Goal: Information Seeking & Learning: Learn about a topic

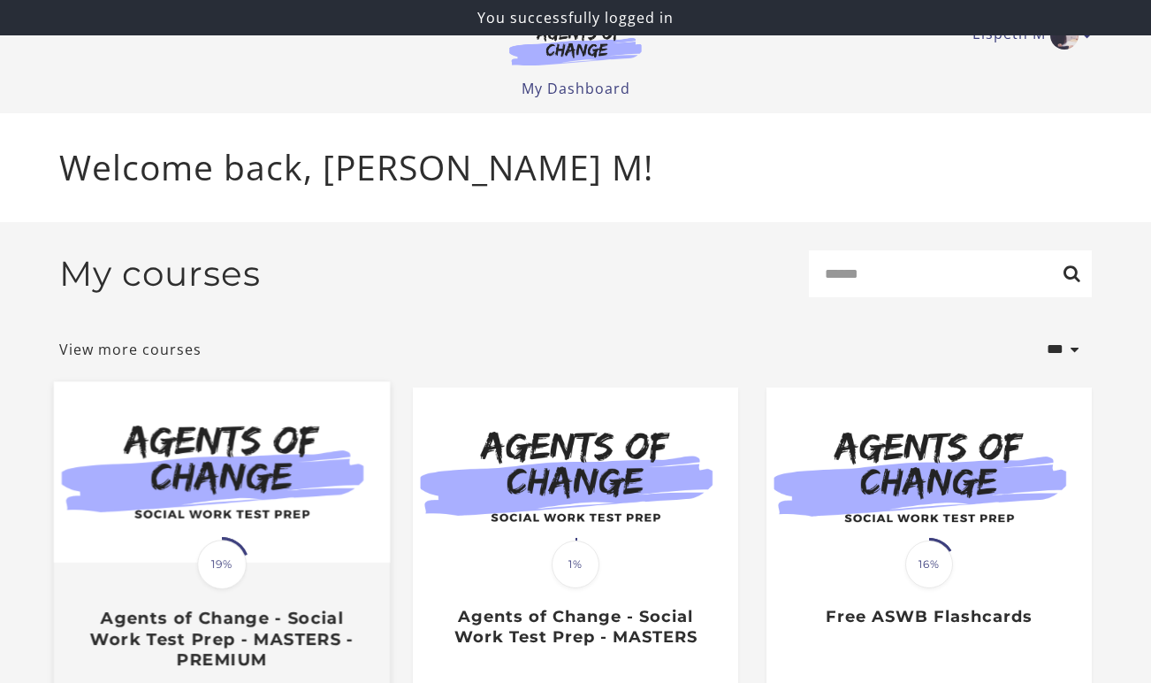
click at [185, 466] on img at bounding box center [222, 471] width 336 height 181
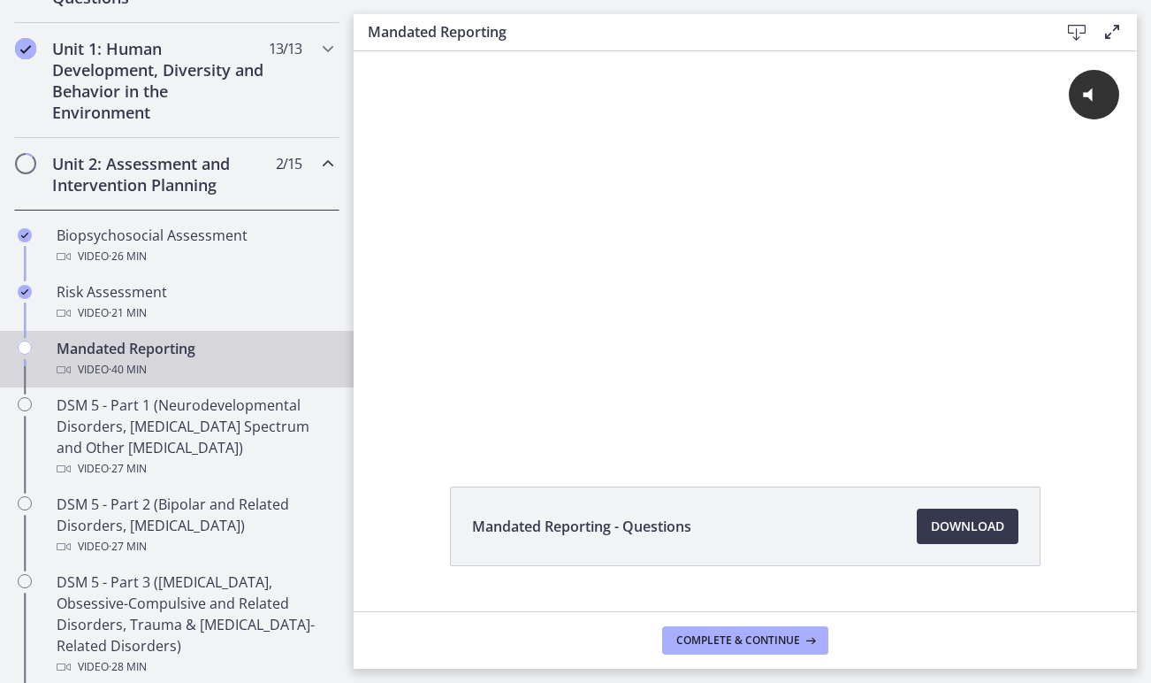
scroll to position [481, 0]
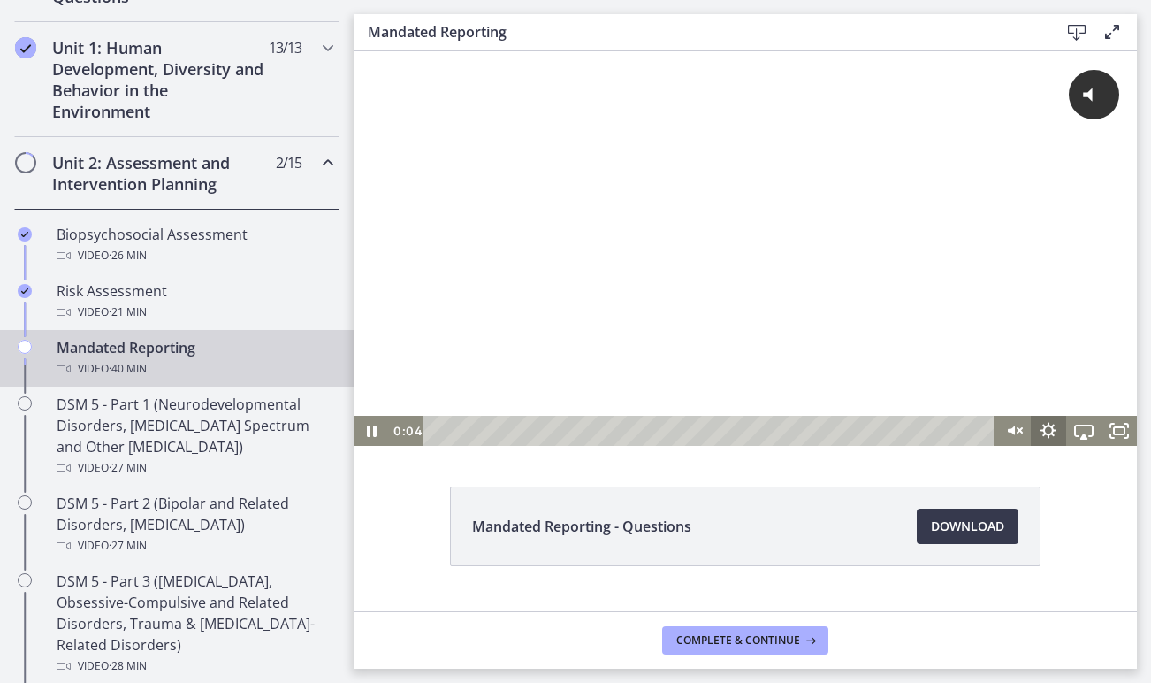
click at [1052, 426] on icon "Show settings menu" at bounding box center [1049, 430] width 16 height 16
click at [786, 474] on div "Mandated Reporting - Questions Download Opens in a new window" at bounding box center [746, 331] width 784 height 560
click at [370, 428] on icon "Pause" at bounding box center [372, 430] width 10 height 11
click at [997, 111] on button "Click for sound @keyframes VOLUME_SMALL_WAVE_FLASH { 0% { opacity: 0; } 33% { o…" at bounding box center [1030, 95] width 179 height 50
click at [370, 432] on icon "Play Video" at bounding box center [373, 430] width 11 height 15
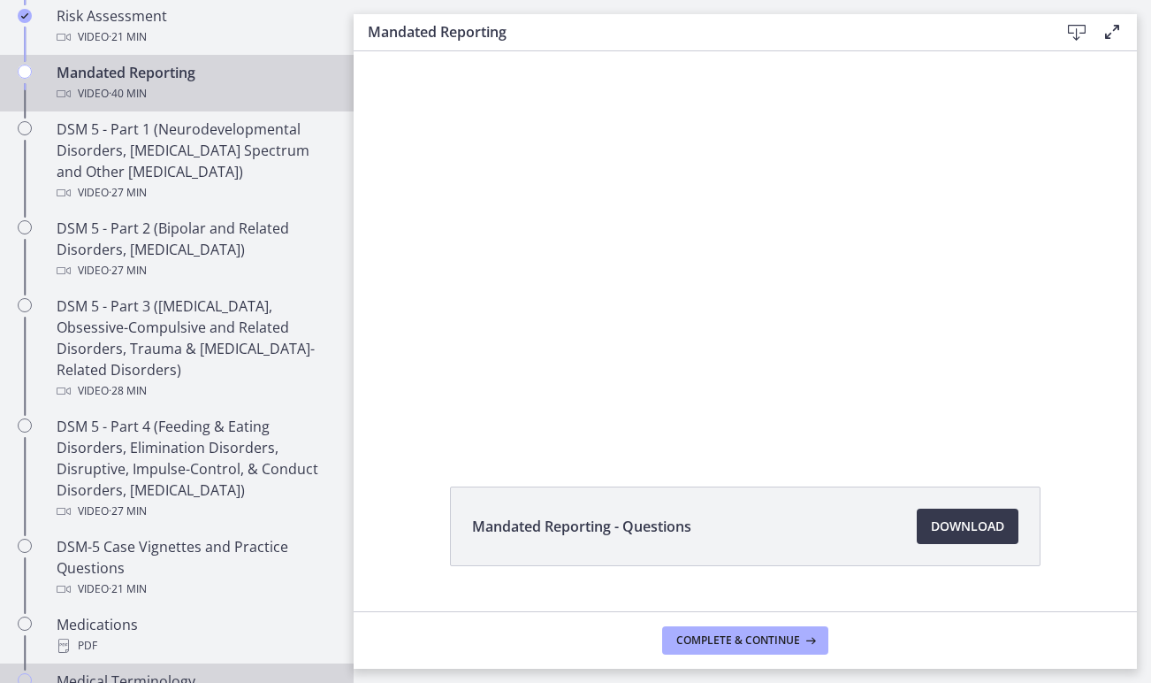
scroll to position [727, 0]
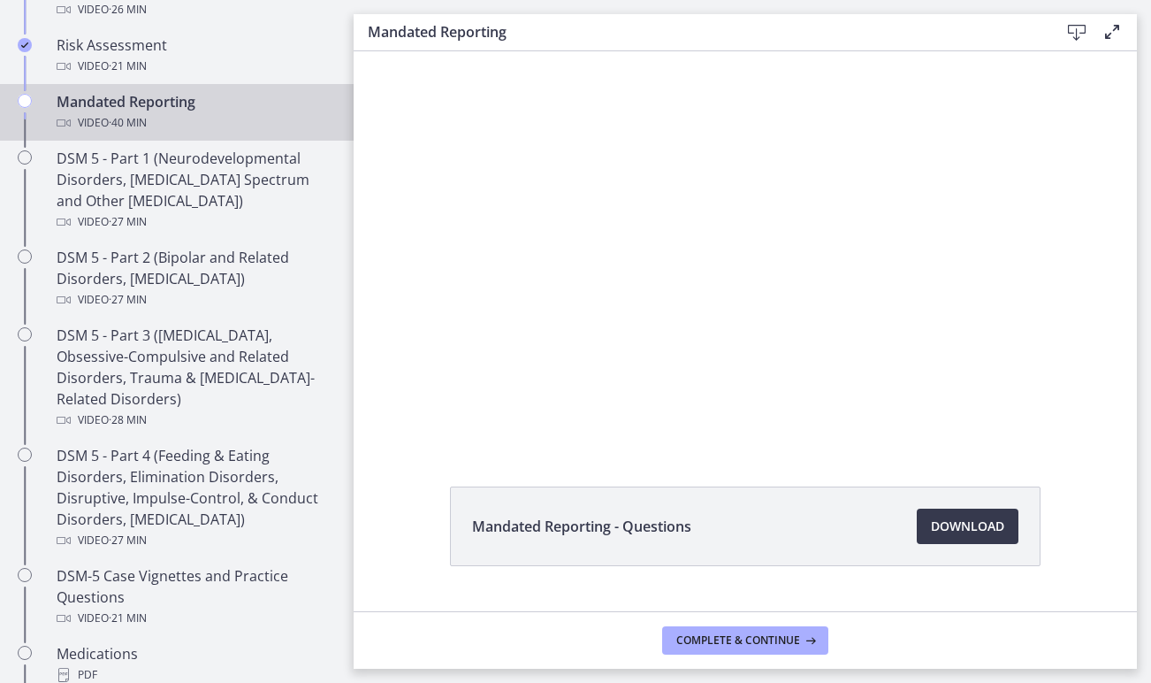
click at [1076, 547] on div "Mandated Reporting - Questions Download Opens in a new window" at bounding box center [746, 568] width 784 height 164
click at [382, 500] on div "Mandated Reporting - Questions Download Opens in a new window" at bounding box center [746, 568] width 784 height 164
click at [1081, 564] on div "Mandated Reporting - Questions Download Opens in a new window" at bounding box center [746, 568] width 784 height 164
click at [1097, 541] on div "Mandated Reporting - Questions Download Opens in a new window" at bounding box center [746, 568] width 784 height 164
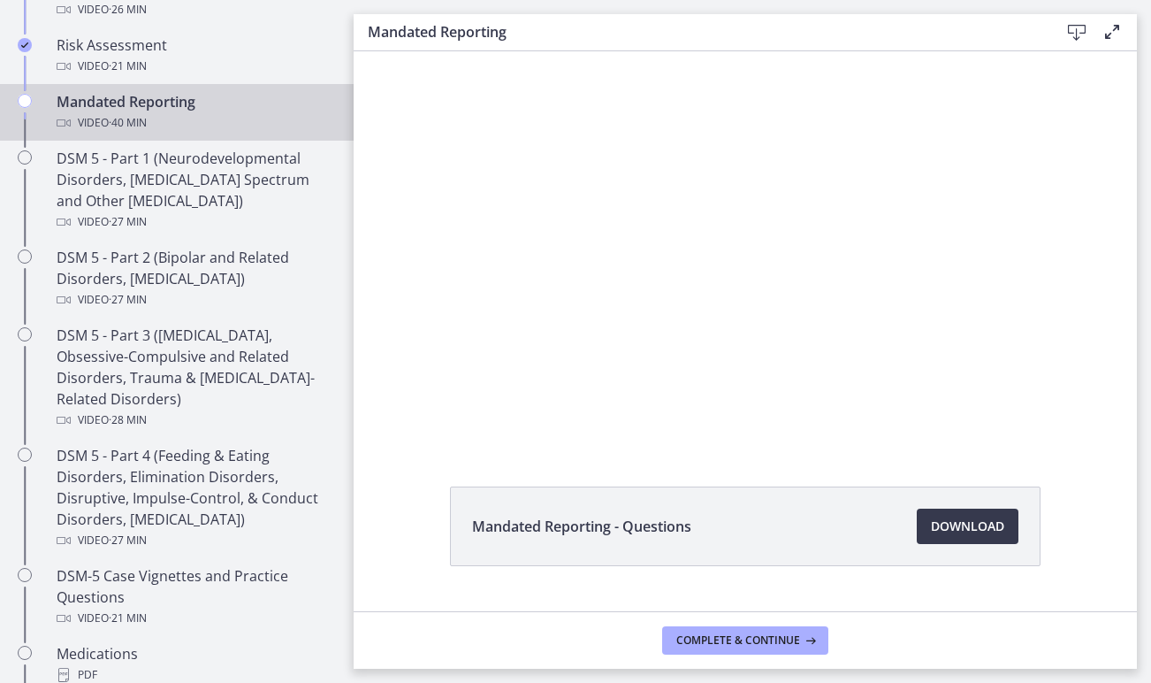
click at [379, 551] on div "Mandated Reporting - Questions Download Opens in a new window" at bounding box center [746, 568] width 784 height 164
click at [405, 559] on div "Mandated Reporting - Questions Download Opens in a new window" at bounding box center [746, 568] width 784 height 164
click at [1072, 542] on div "Mandated Reporting - Questions Download Opens in a new window" at bounding box center [746, 568] width 784 height 164
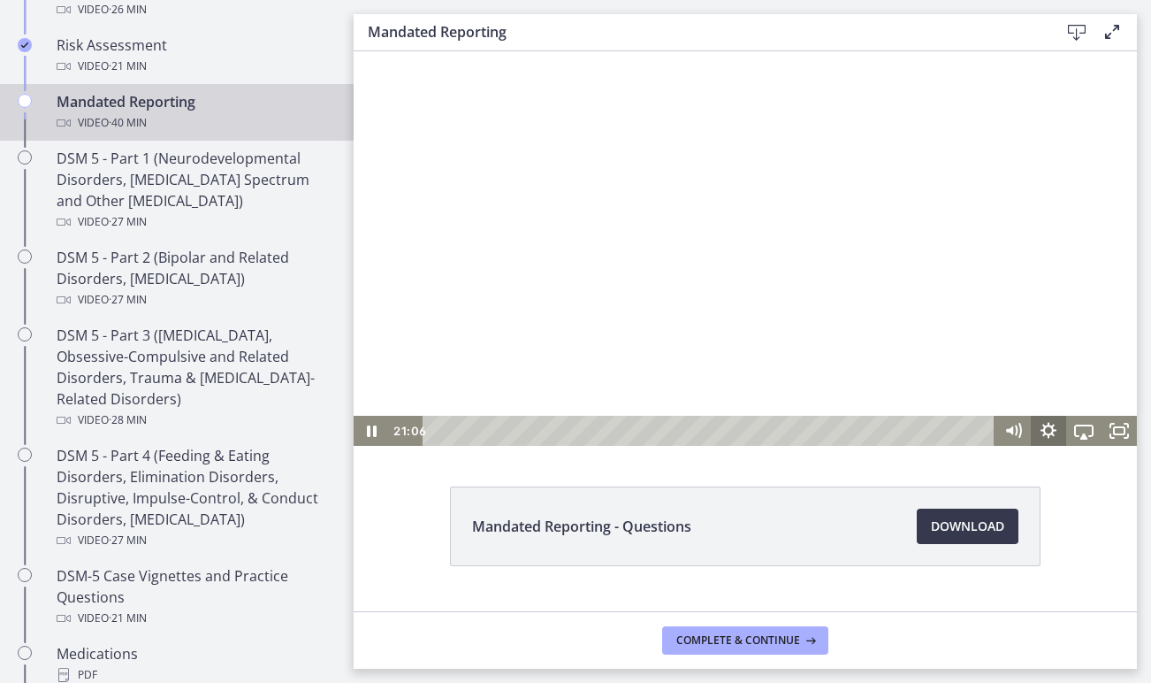
click at [1042, 433] on icon "Show settings menu" at bounding box center [1048, 431] width 35 height 30
click at [1100, 539] on div "Mandated Reporting - Questions Download Opens in a new window" at bounding box center [746, 568] width 784 height 164
click at [694, 229] on div at bounding box center [746, 248] width 784 height 394
click at [763, 370] on div at bounding box center [746, 248] width 784 height 394
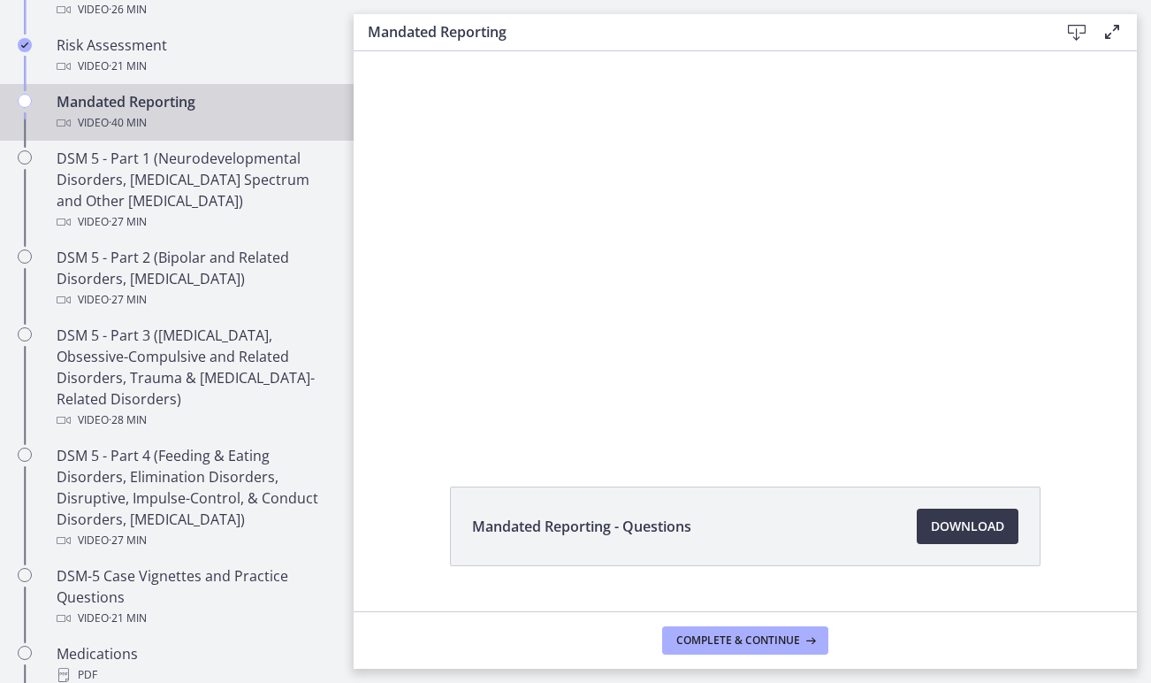
click at [403, 501] on div "Mandated Reporting - Questions Download Opens in a new window" at bounding box center [746, 568] width 784 height 164
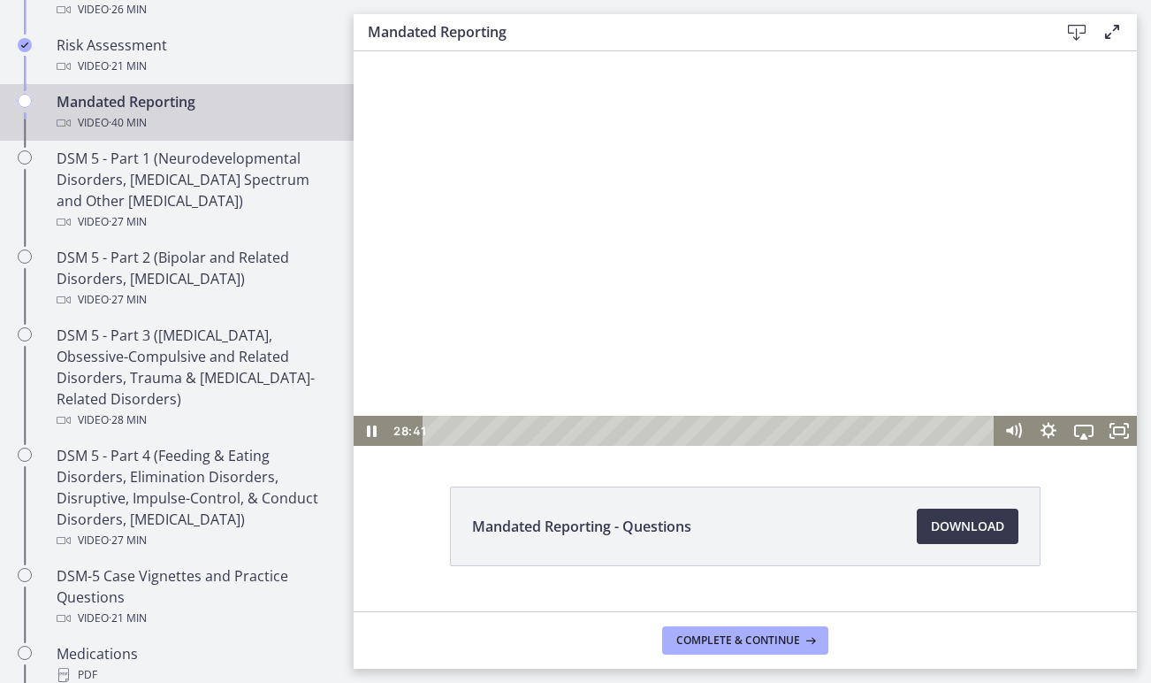
click at [717, 218] on div at bounding box center [746, 248] width 784 height 394
click at [624, 264] on div at bounding box center [746, 248] width 784 height 394
click at [461, 236] on div at bounding box center [746, 248] width 784 height 394
click at [511, 290] on div at bounding box center [746, 248] width 784 height 394
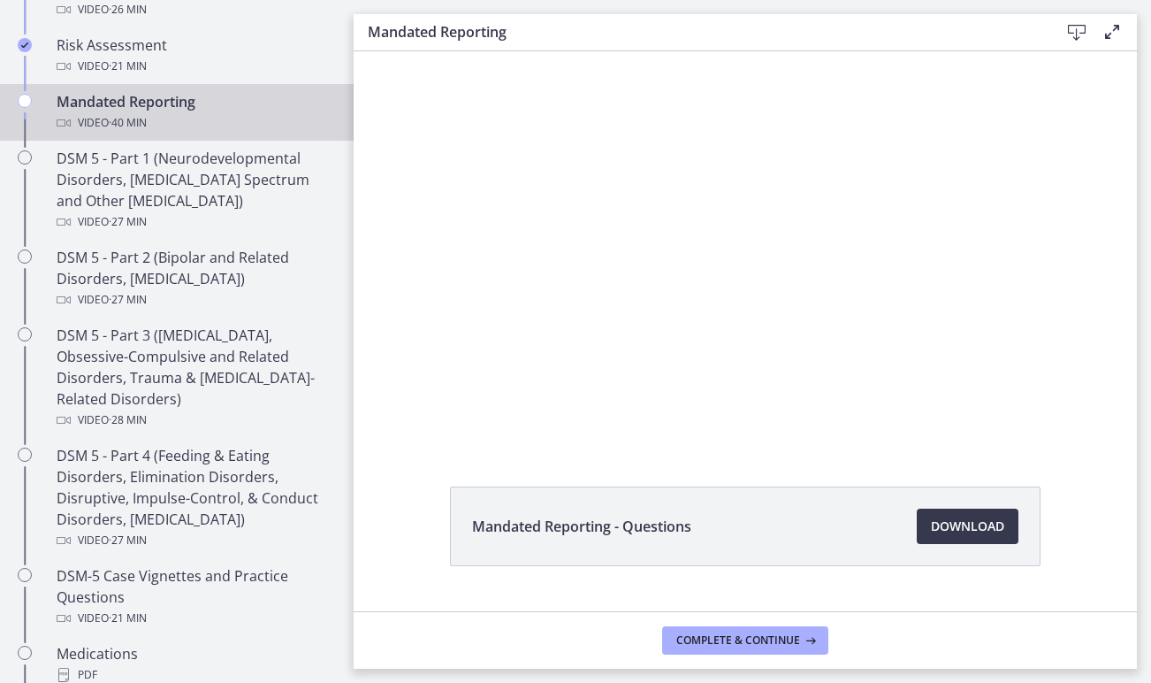
click at [378, 514] on div "Mandated Reporting - Questions Download Opens in a new window" at bounding box center [746, 568] width 784 height 164
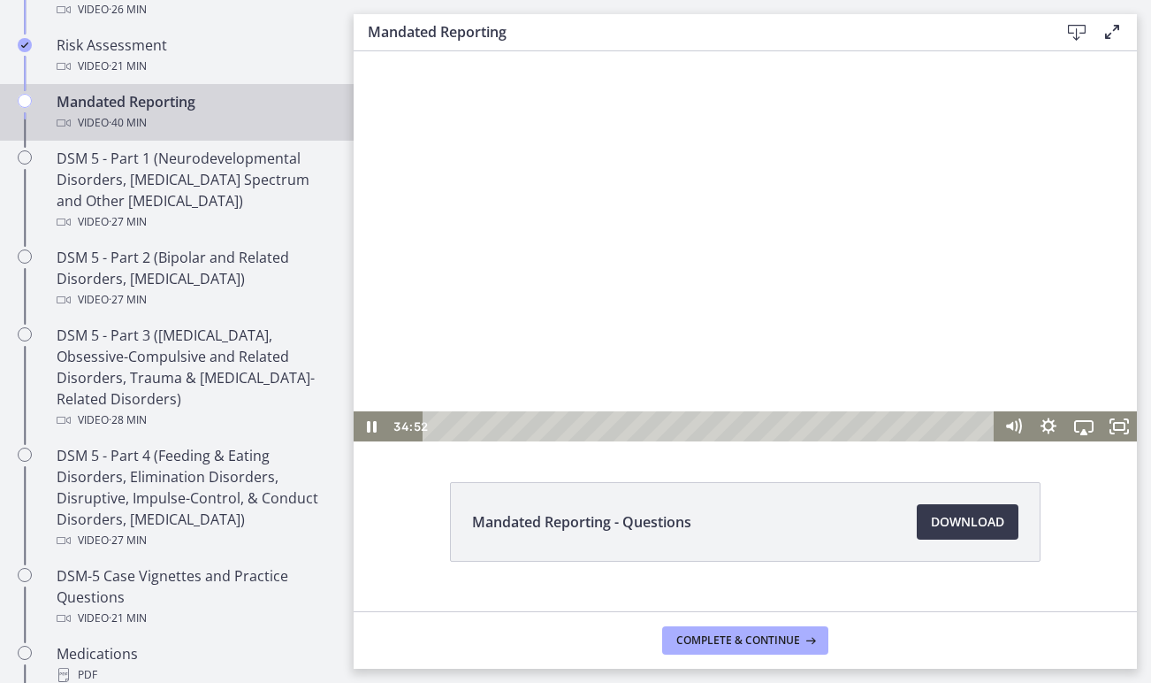
click at [822, 356] on div at bounding box center [746, 244] width 784 height 394
click at [722, 379] on div at bounding box center [746, 244] width 784 height 394
click at [924, 310] on div at bounding box center [746, 244] width 784 height 394
click at [486, 273] on div at bounding box center [746, 244] width 784 height 394
click at [648, 217] on div at bounding box center [746, 244] width 784 height 394
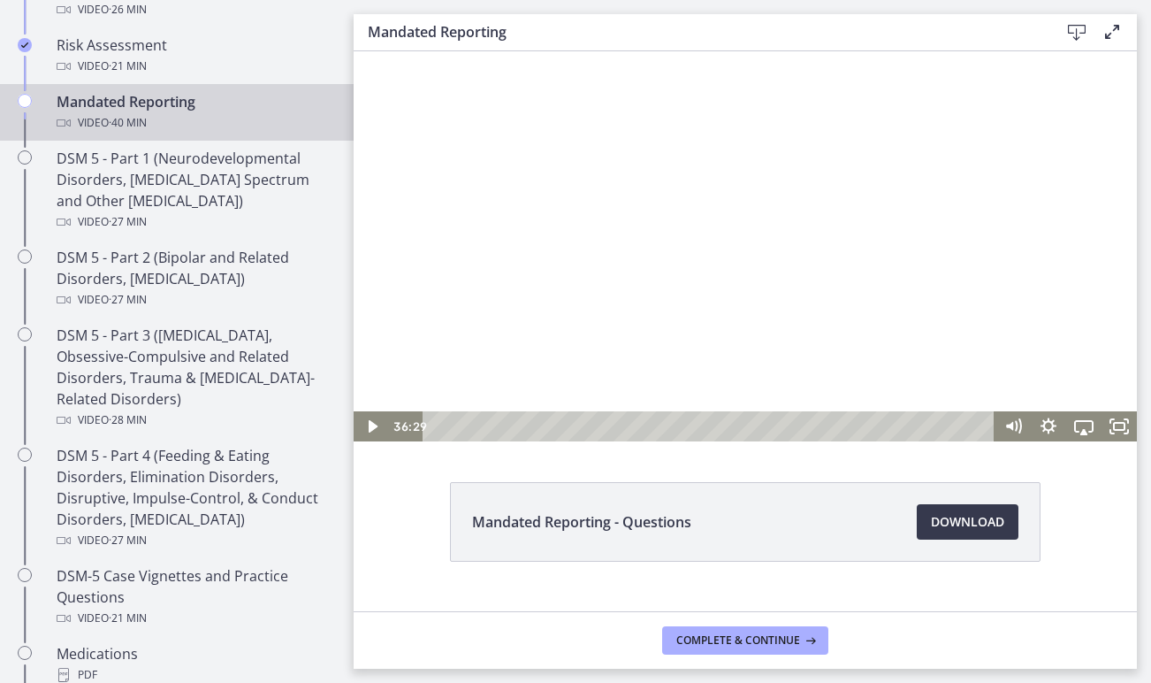
click at [773, 256] on div at bounding box center [746, 244] width 784 height 394
click at [1029, 271] on div at bounding box center [746, 244] width 784 height 394
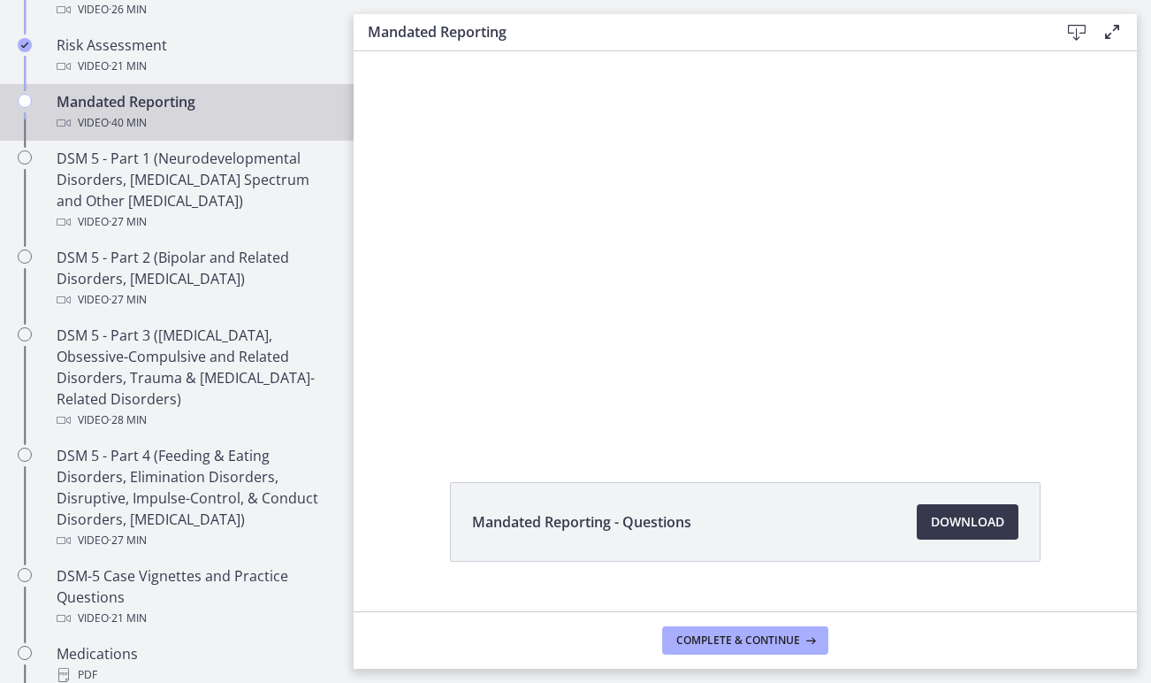
click at [888, 570] on div "Mandated Reporting - Questions Download Opens in a new window" at bounding box center [745, 564] width 619 height 164
click at [957, 588] on div "Mandated Reporting - Questions Download Opens in a new window" at bounding box center [745, 564] width 619 height 164
click at [1083, 597] on div "Mandated Reporting - Questions Download Opens in a new window" at bounding box center [746, 564] width 784 height 164
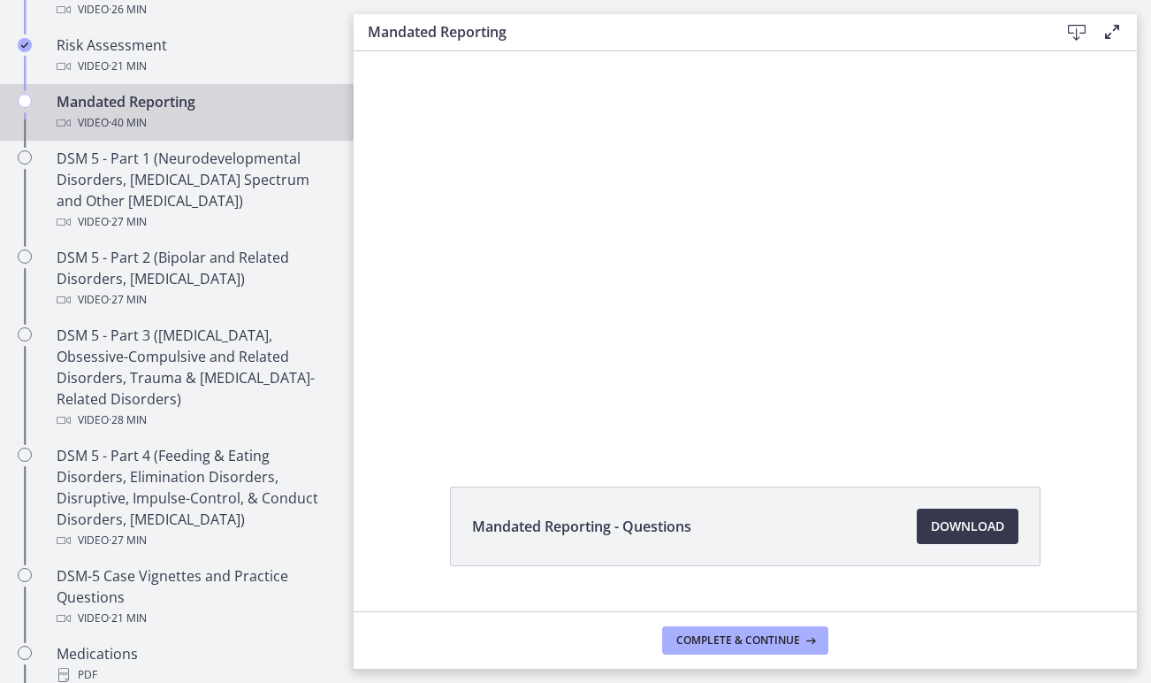
click at [391, 540] on div "Mandated Reporting - Questions Download Opens in a new window" at bounding box center [746, 568] width 784 height 164
click at [412, 562] on div "Mandated Reporting - Questions Download Opens in a new window" at bounding box center [746, 568] width 784 height 164
click at [698, 641] on span "Complete & continue" at bounding box center [739, 640] width 124 height 14
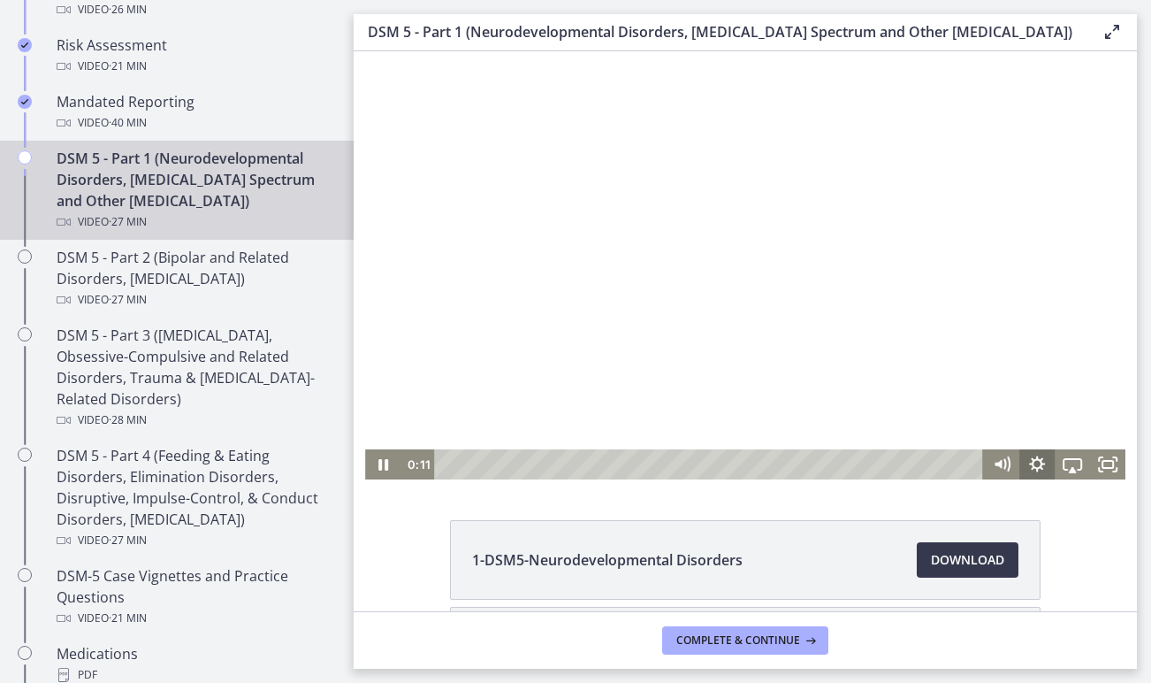
click at [1043, 459] on icon "Show settings menu" at bounding box center [1037, 463] width 16 height 16
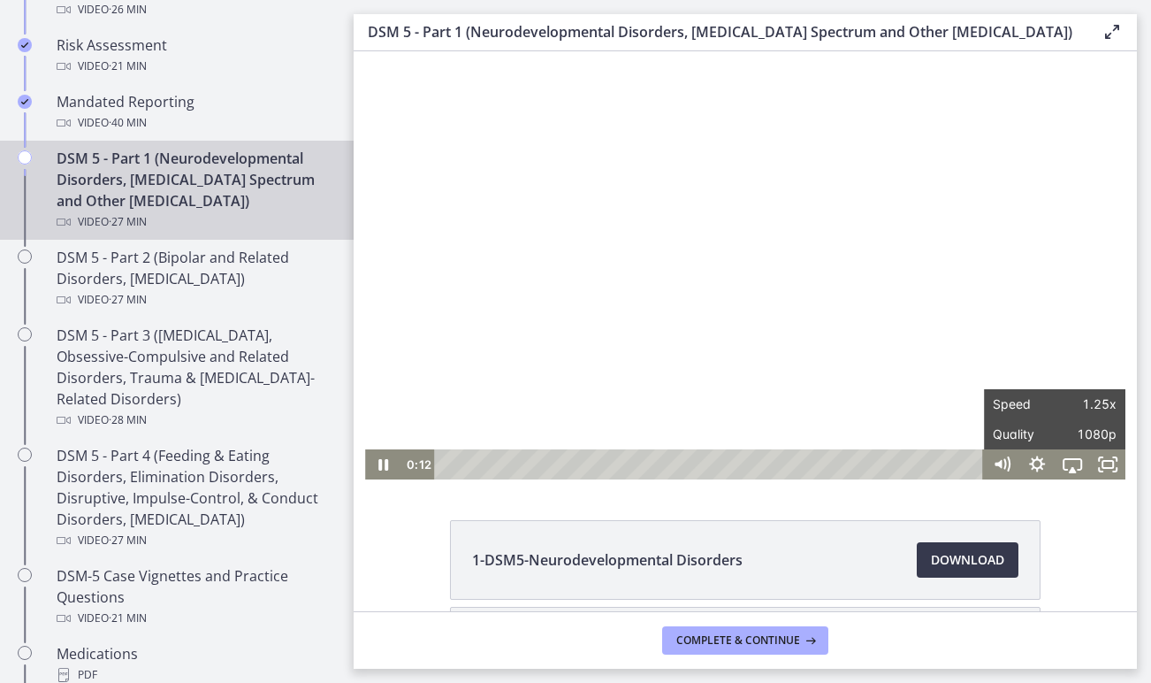
click at [1085, 561] on div "1-DSM5-Neurodevelopmental Disorders Download Opens in a new window 2-DSM5-[MEDI…" at bounding box center [746, 649] width 784 height 258
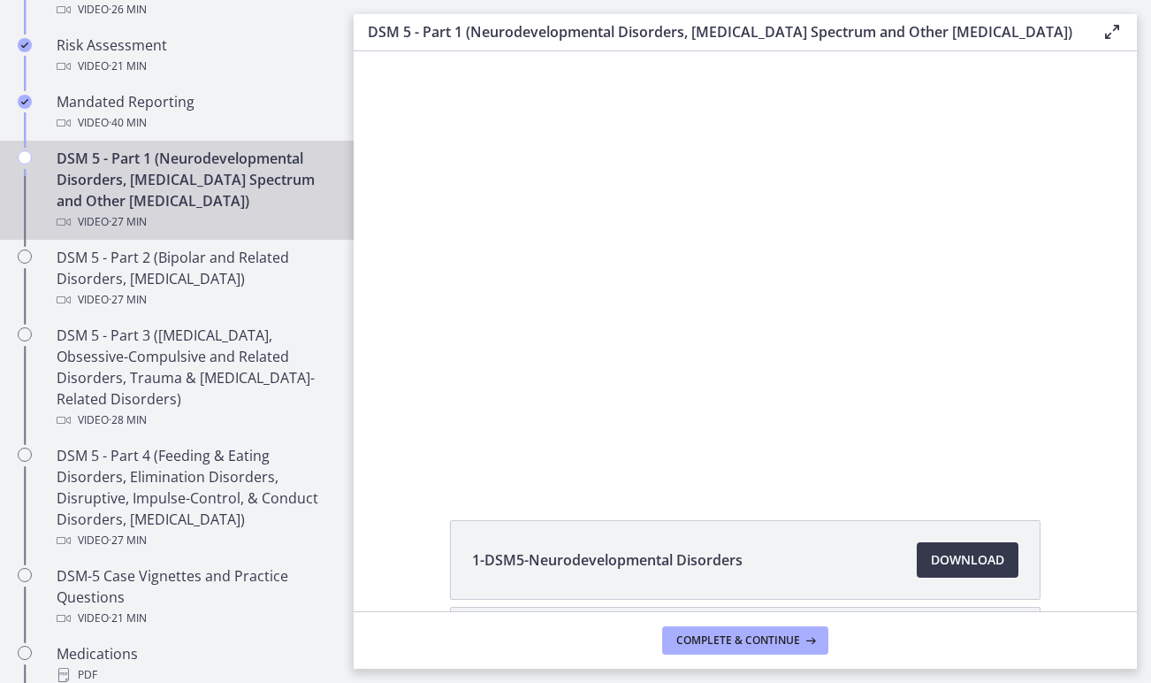
click at [373, 570] on div "1-DSM5-Neurodevelopmental Disorders Download Opens in a new window 2-DSM5-[MEDI…" at bounding box center [746, 649] width 784 height 258
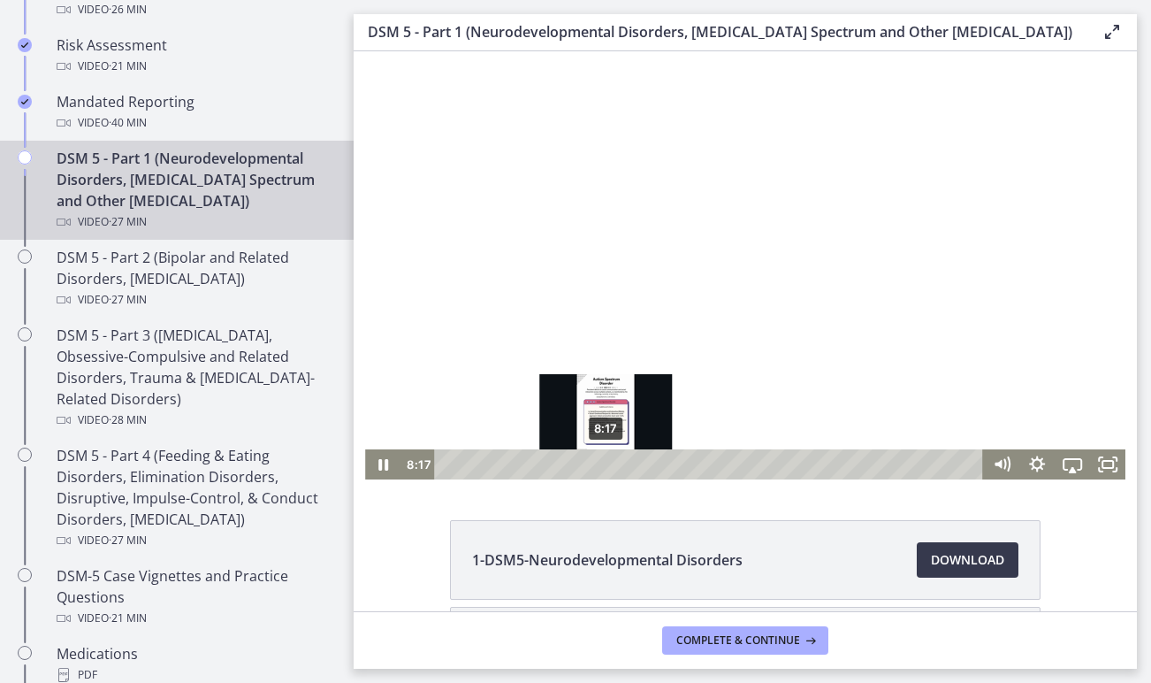
click at [607, 464] on div "Playbar" at bounding box center [606, 464] width 10 height 10
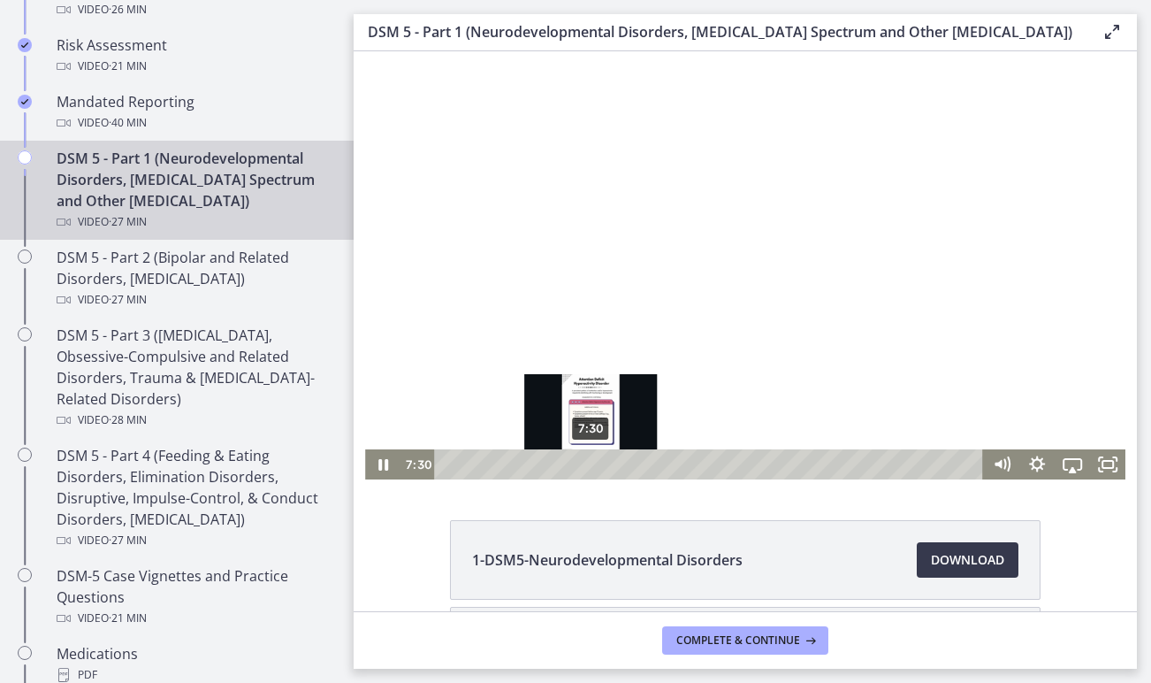
click at [592, 461] on div "7:30" at bounding box center [712, 464] width 528 height 30
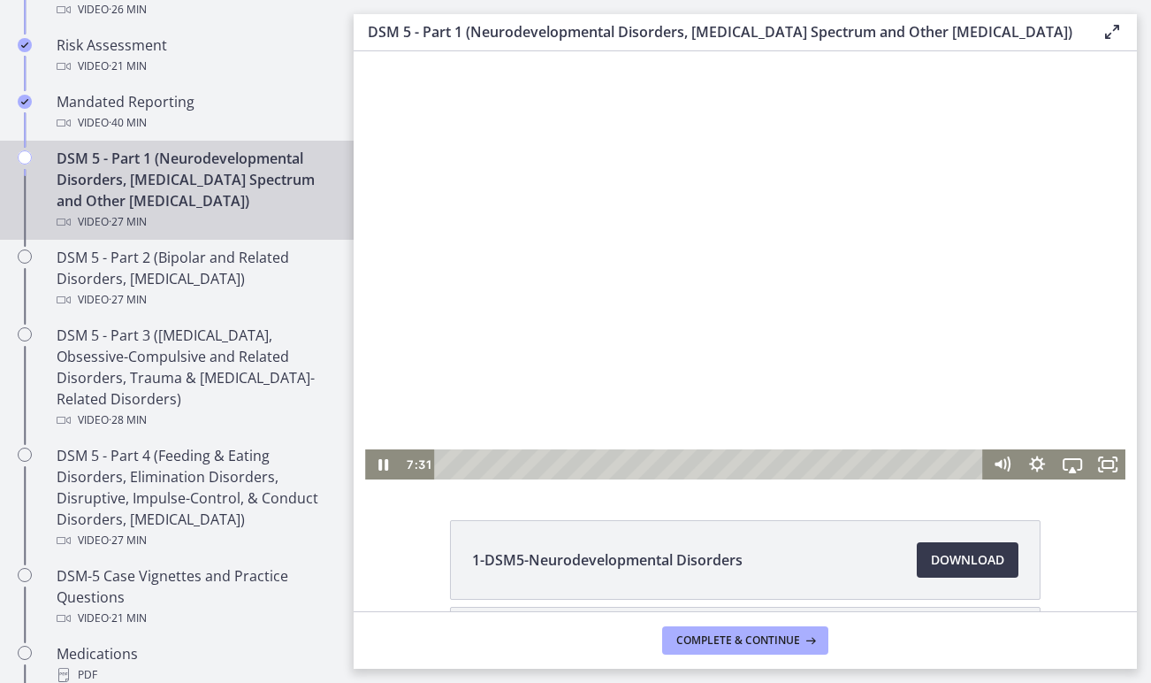
click at [556, 333] on div at bounding box center [745, 265] width 761 height 428
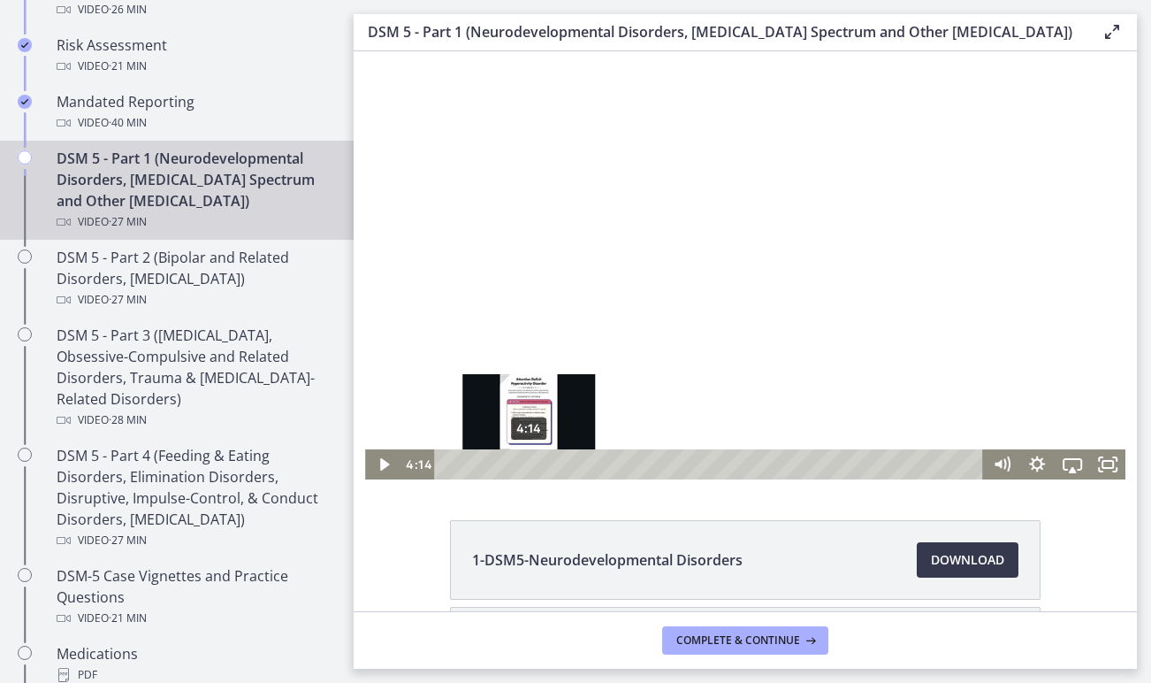
click at [529, 463] on div "4:14" at bounding box center [712, 464] width 528 height 30
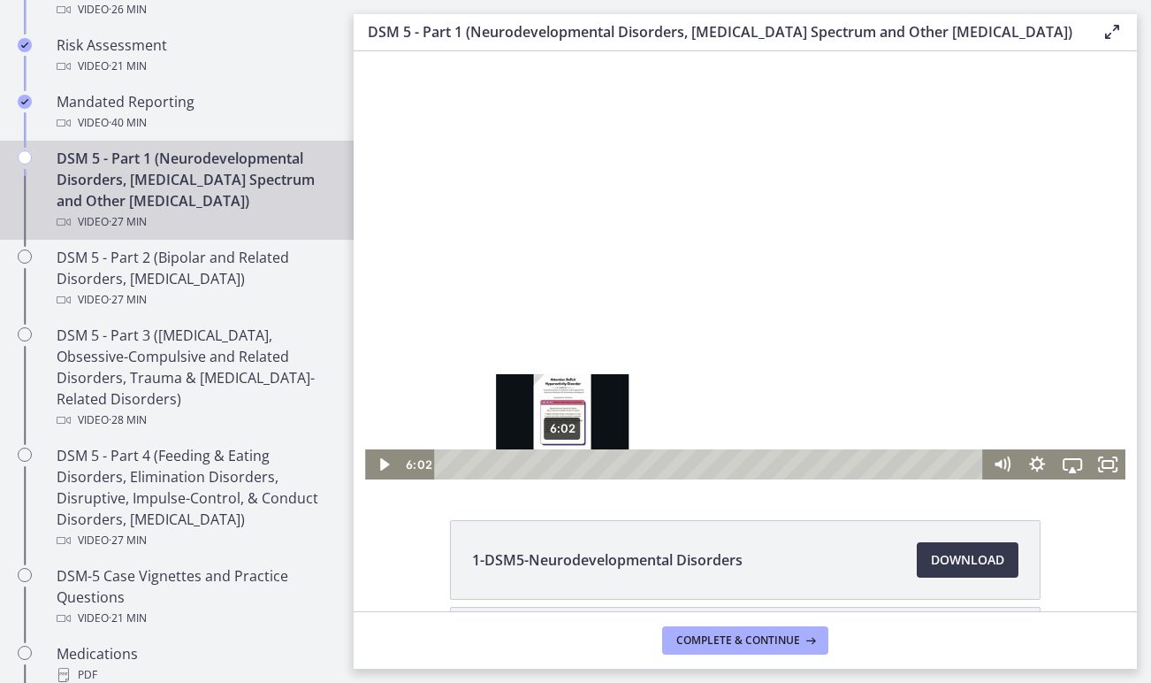
click at [563, 459] on div "6:02" at bounding box center [712, 464] width 528 height 30
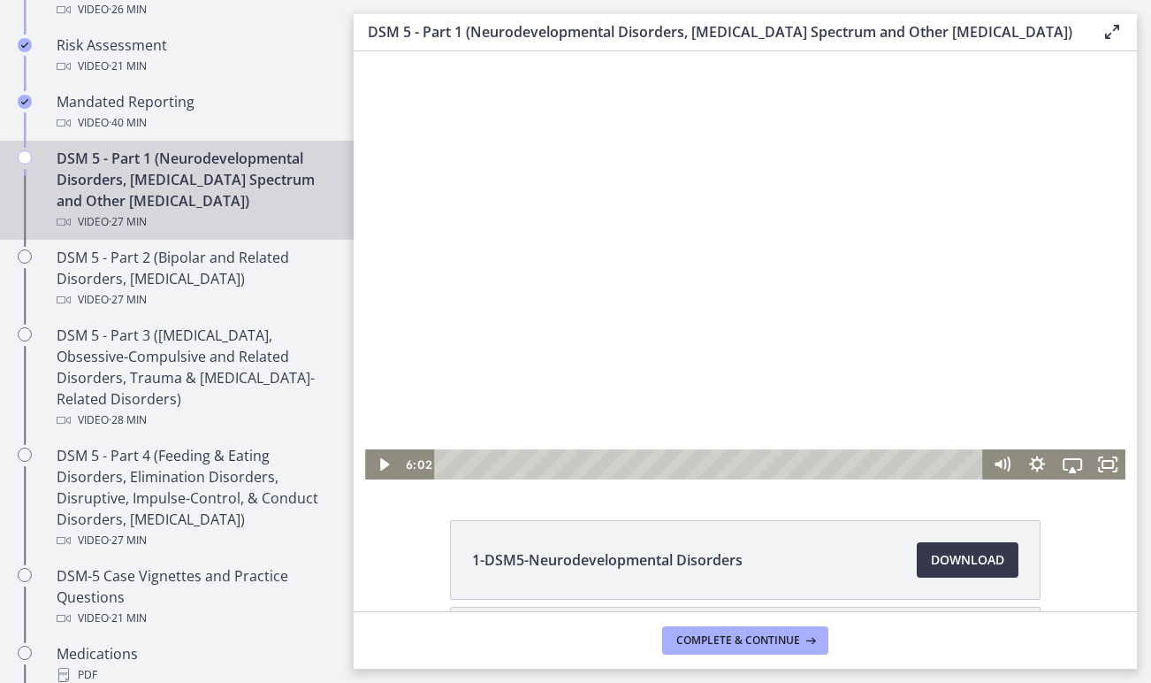
click at [569, 378] on div at bounding box center [745, 265] width 761 height 428
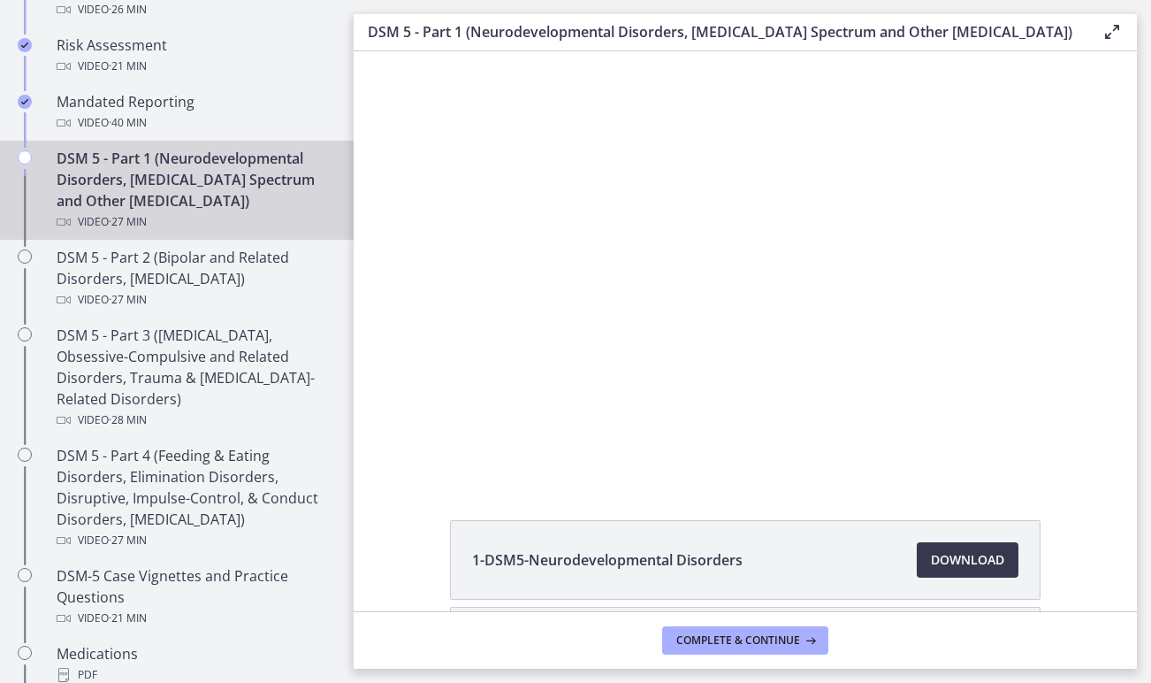
click at [380, 565] on div "1-DSM5-Neurodevelopmental Disorders Download Opens in a new window 2-DSM5-[MEDI…" at bounding box center [746, 649] width 784 height 258
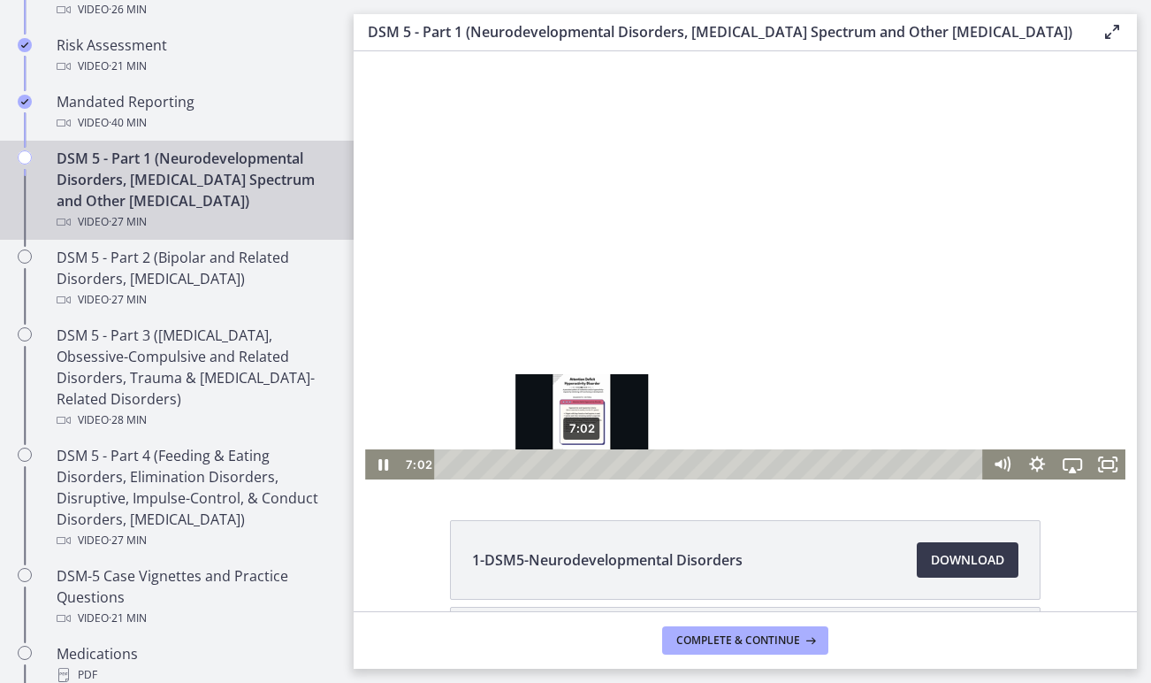
click at [583, 462] on div "7:02" at bounding box center [712, 464] width 528 height 30
click at [592, 464] on div "7:30" at bounding box center [712, 464] width 528 height 30
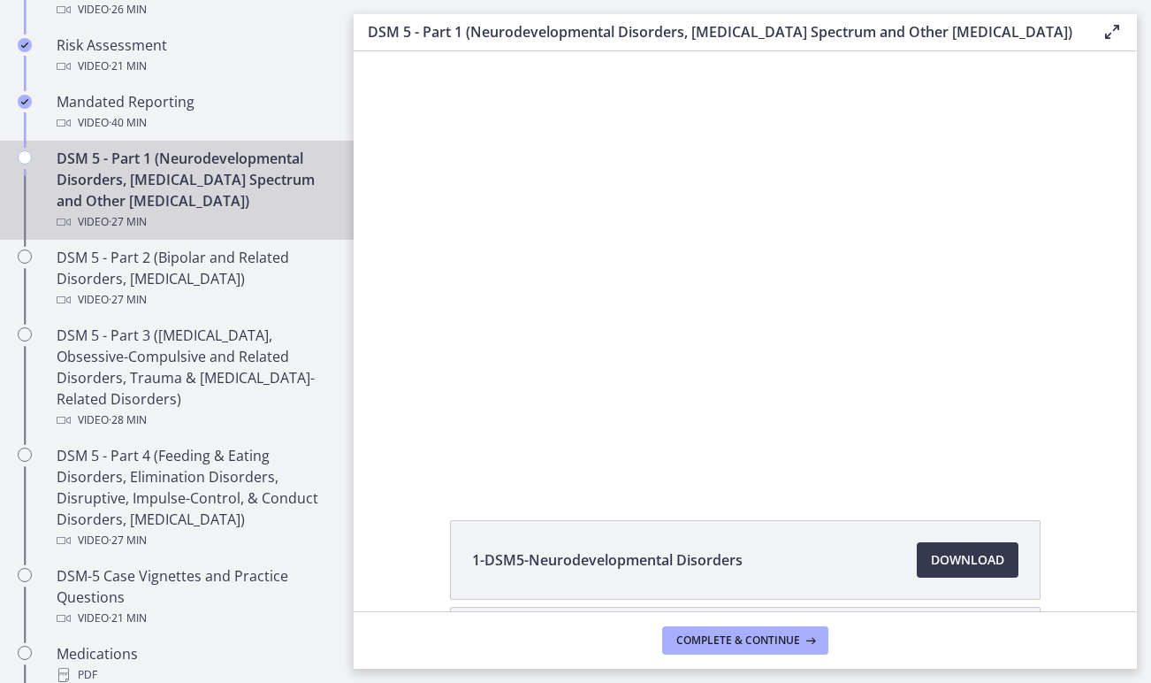
click at [1063, 547] on div "1-DSM5-Neurodevelopmental Disorders Download Opens in a new window 2-DSM5-[MEDI…" at bounding box center [746, 649] width 784 height 258
click at [387, 553] on div "1-DSM5-Neurodevelopmental Disorders Download Opens in a new window 2-DSM5-[MEDI…" at bounding box center [746, 649] width 784 height 258
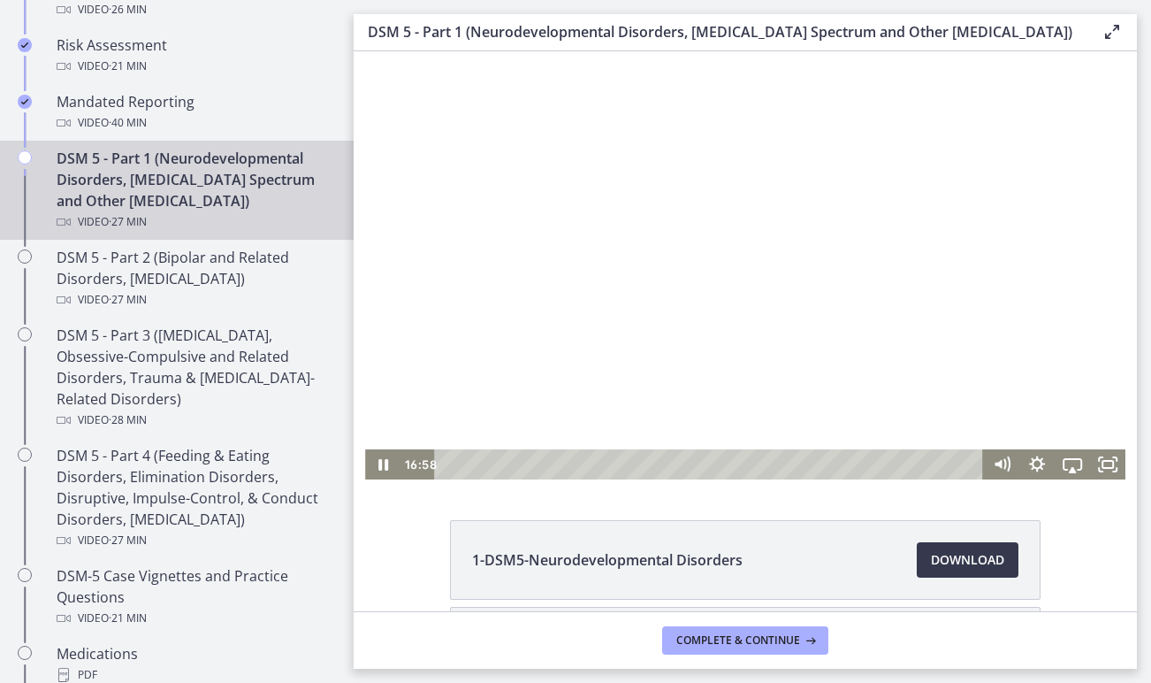
click at [552, 327] on div at bounding box center [745, 265] width 761 height 428
click at [578, 316] on div at bounding box center [745, 265] width 761 height 428
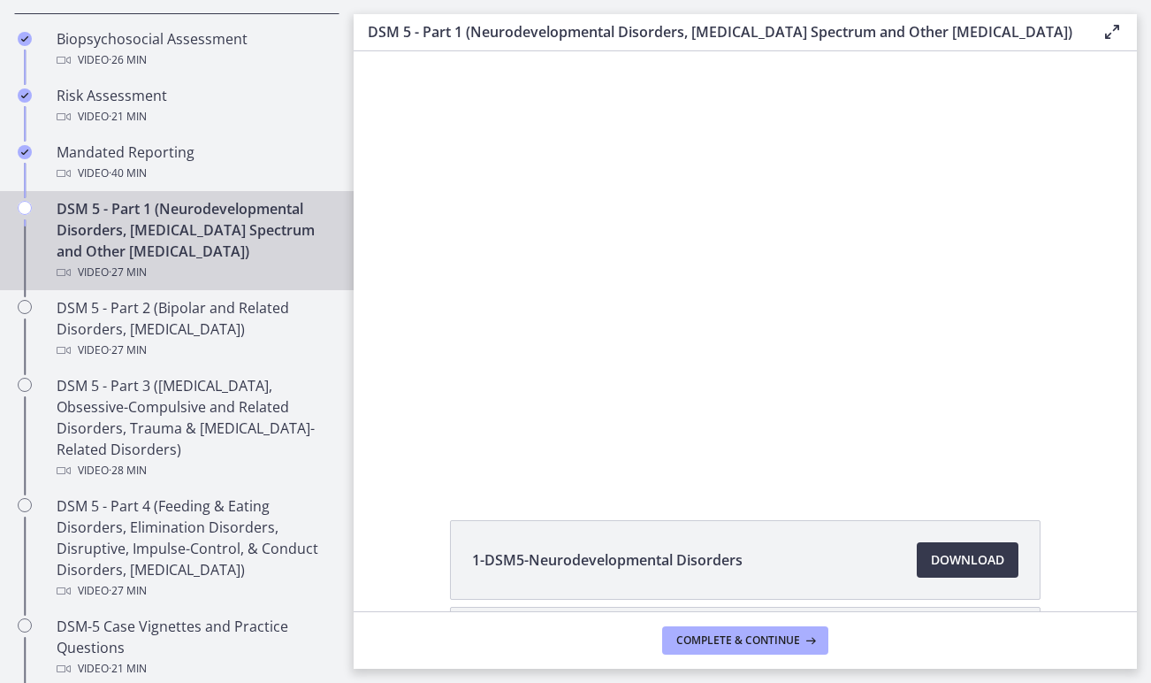
scroll to position [664, 0]
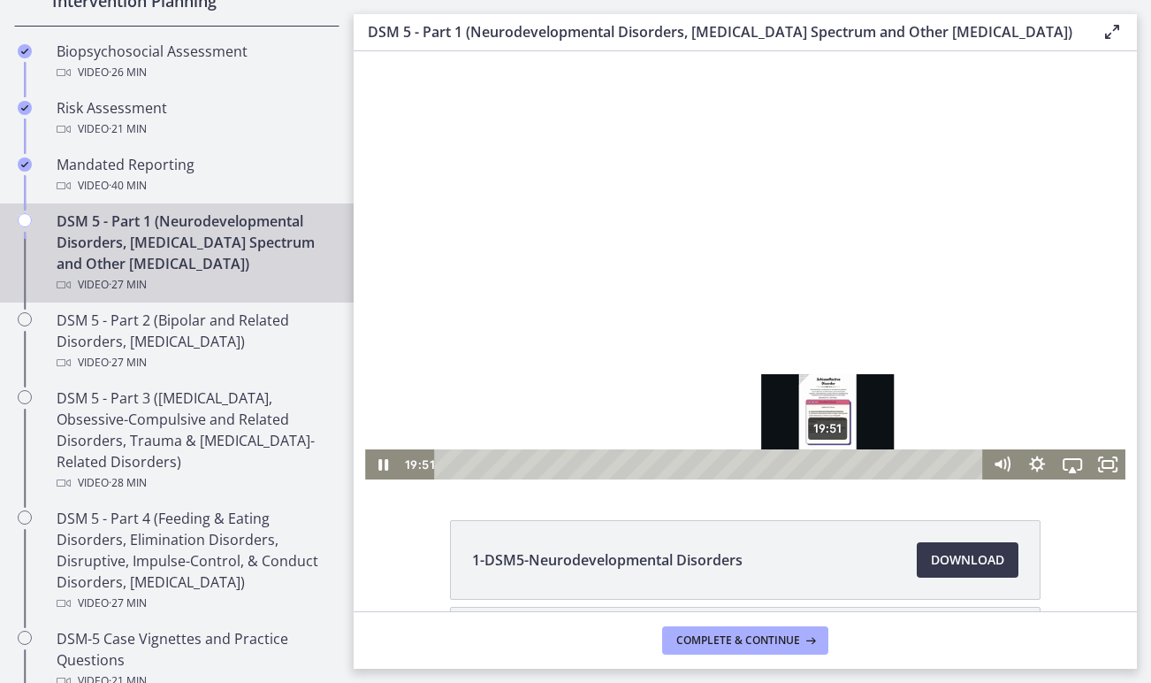
click at [830, 461] on div "19:51" at bounding box center [712, 464] width 528 height 30
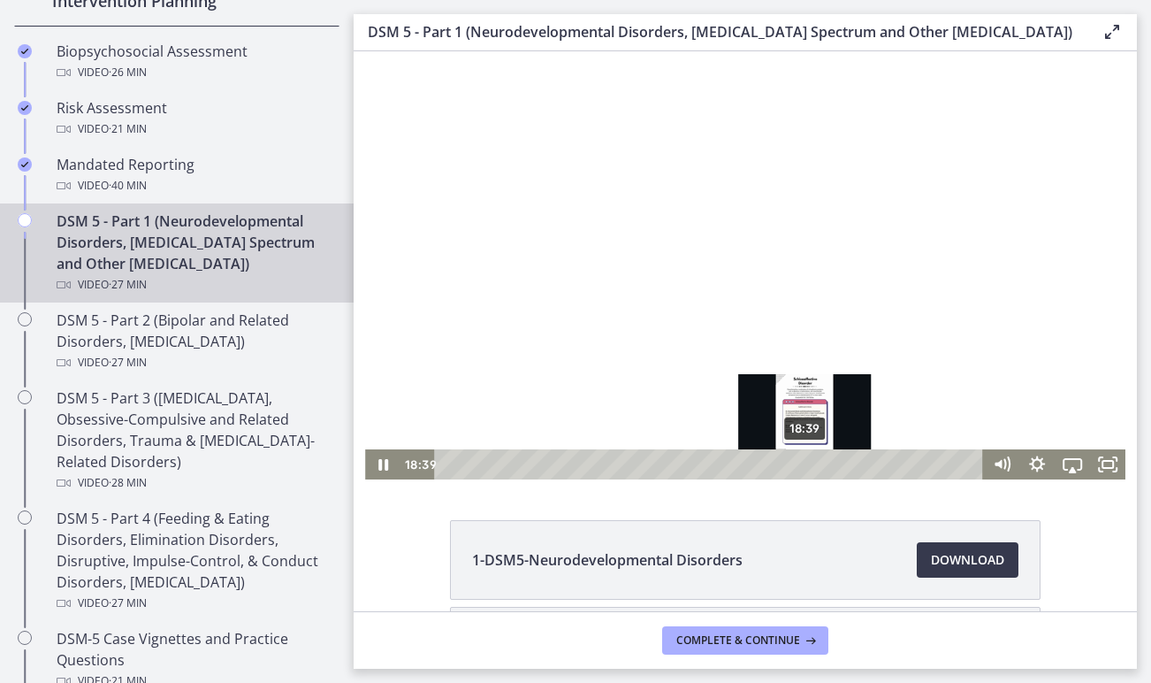
click at [807, 459] on div "18:39" at bounding box center [712, 464] width 528 height 30
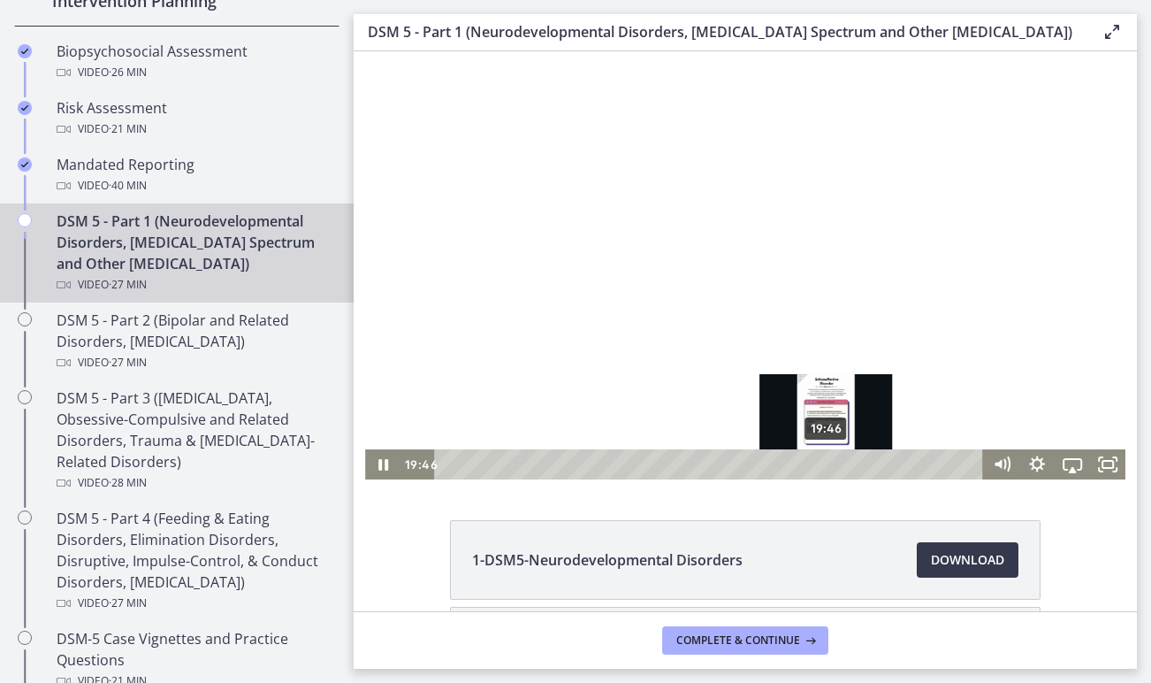
click at [828, 463] on div "19:46" at bounding box center [712, 464] width 528 height 30
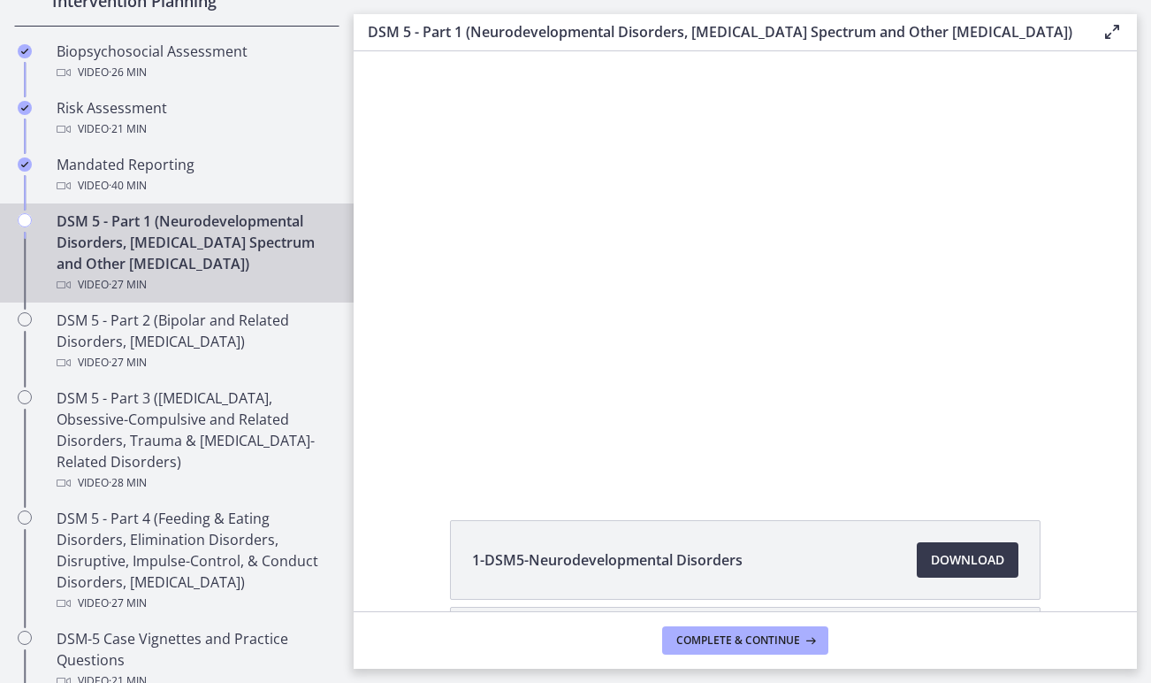
scroll to position [0, 0]
click at [441, 547] on div "1-DSM5-Neurodevelopmental Disorders Download Opens in a new window 2-DSM5-[MEDI…" at bounding box center [745, 649] width 619 height 258
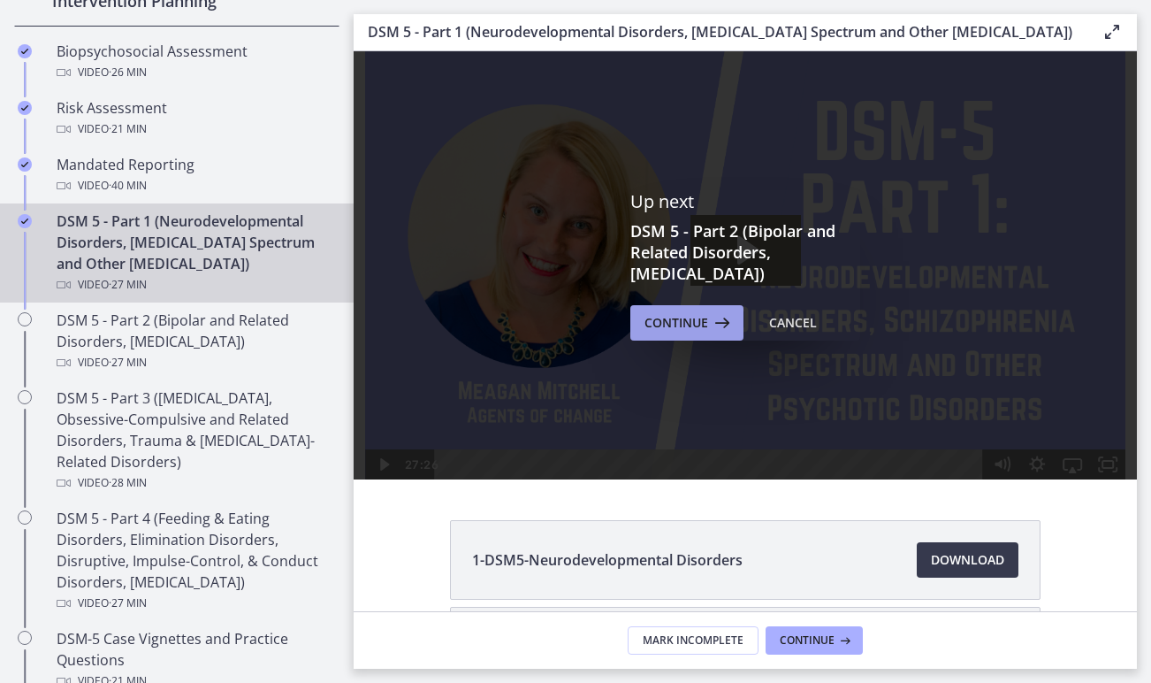
click at [690, 333] on span "Continue" at bounding box center [677, 322] width 64 height 21
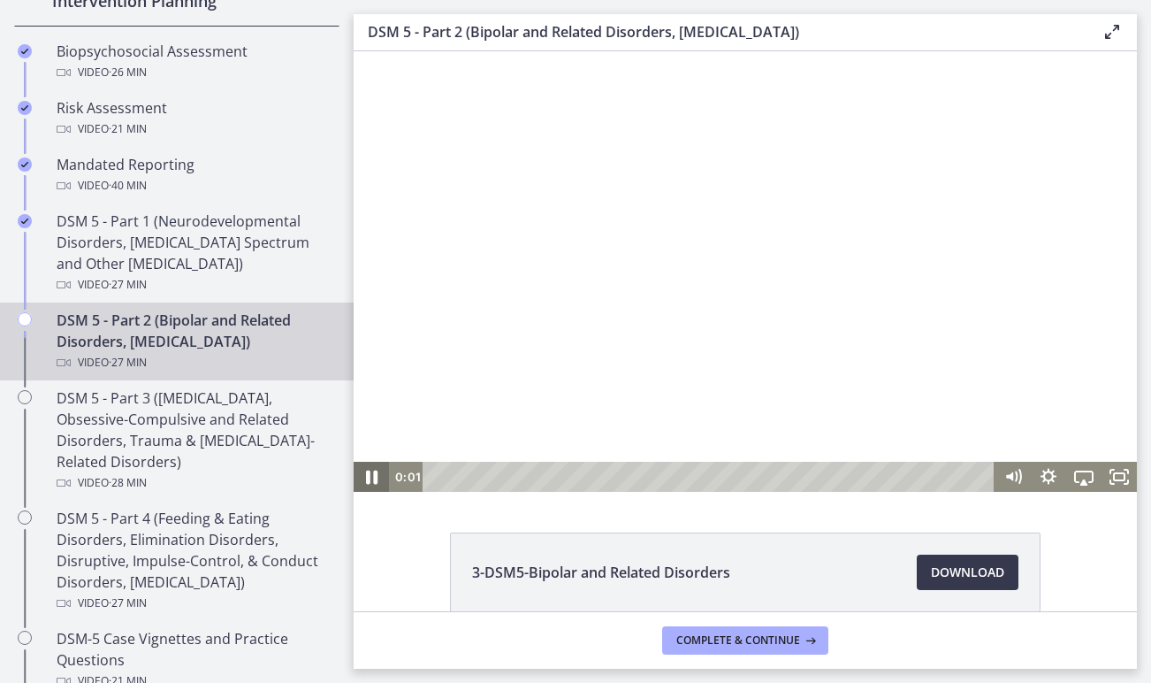
click at [369, 469] on icon "Pause" at bounding box center [371, 477] width 42 height 36
click at [367, 480] on icon "Play Video" at bounding box center [373, 477] width 42 height 36
click at [1116, 472] on icon "Fullscreen" at bounding box center [1119, 477] width 35 height 30
click at [968, 242] on div at bounding box center [746, 271] width 784 height 440
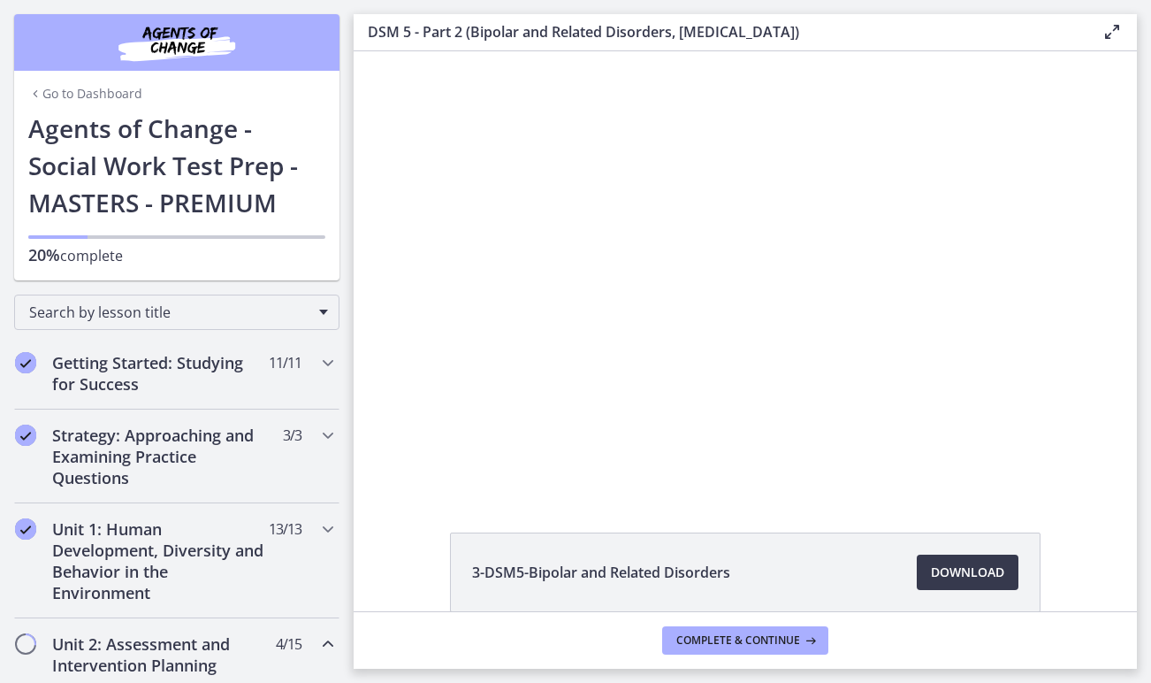
scroll to position [664, 0]
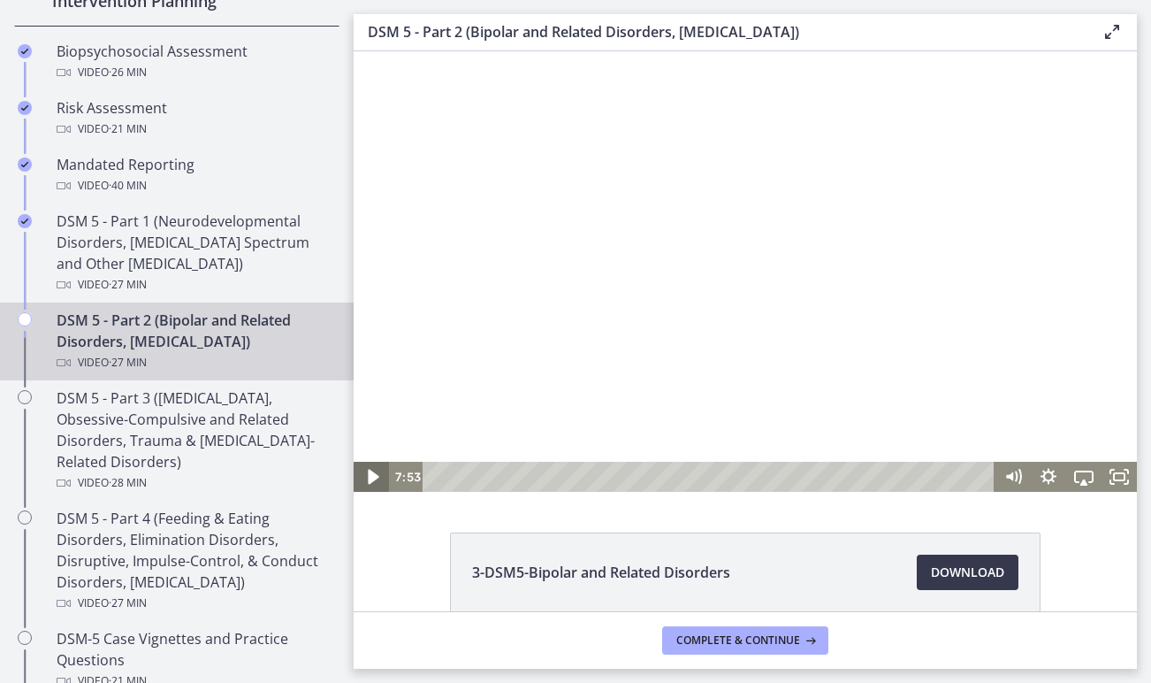
click at [375, 479] on icon "Play Video" at bounding box center [373, 477] width 42 height 36
click at [374, 475] on icon "Pause" at bounding box center [372, 476] width 10 height 11
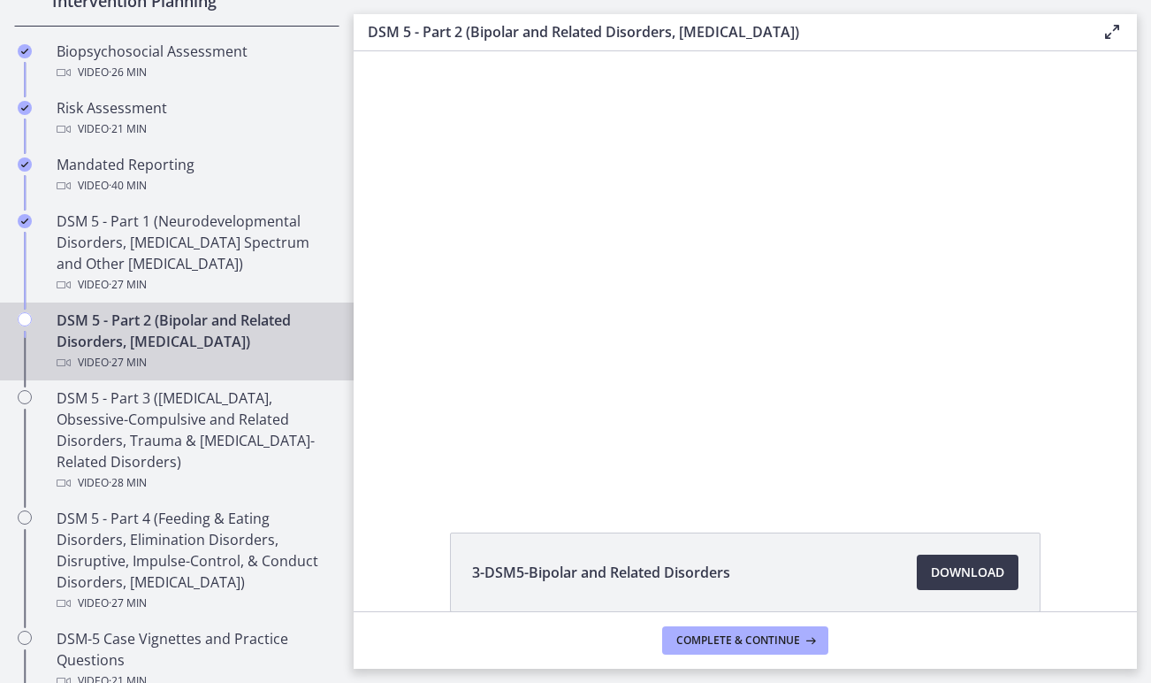
click at [1001, 516] on div "3-DSM5-Bipolar and Related Disorders Download Opens in a new window 4-DSM5-Depr…" at bounding box center [746, 331] width 784 height 560
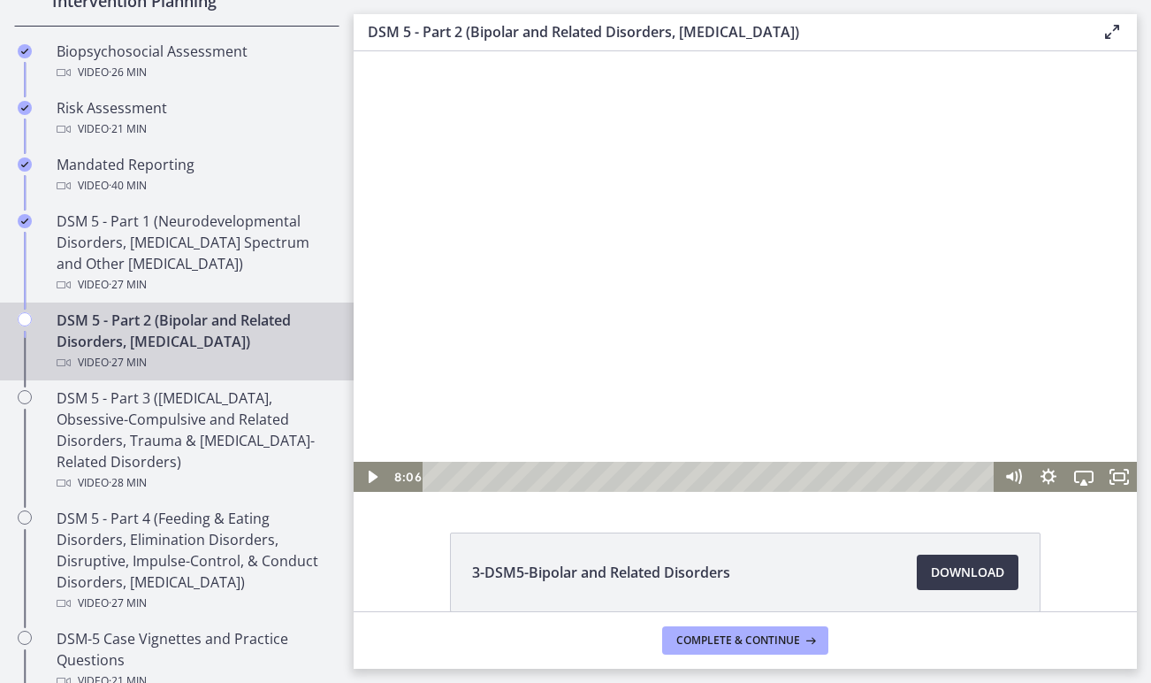
click at [657, 245] on div at bounding box center [746, 271] width 784 height 440
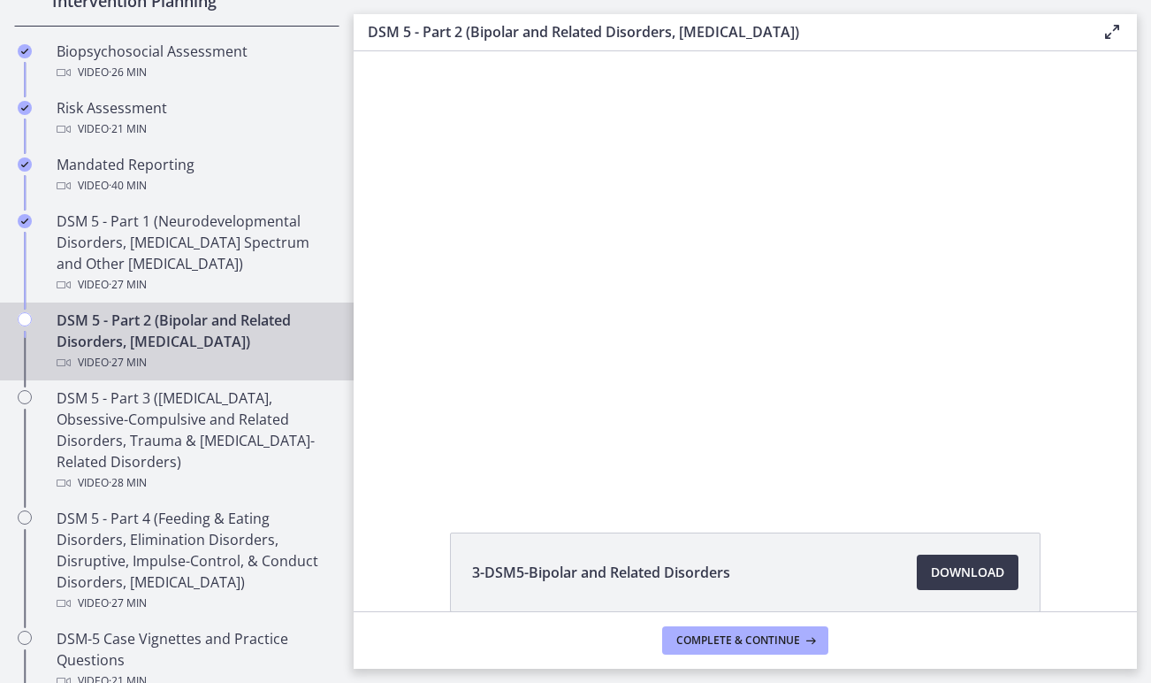
click at [401, 559] on div "3-DSM5-Bipolar and Related Disorders Download Opens in a new window 4-DSM5-Depr…" at bounding box center [746, 657] width 784 height 251
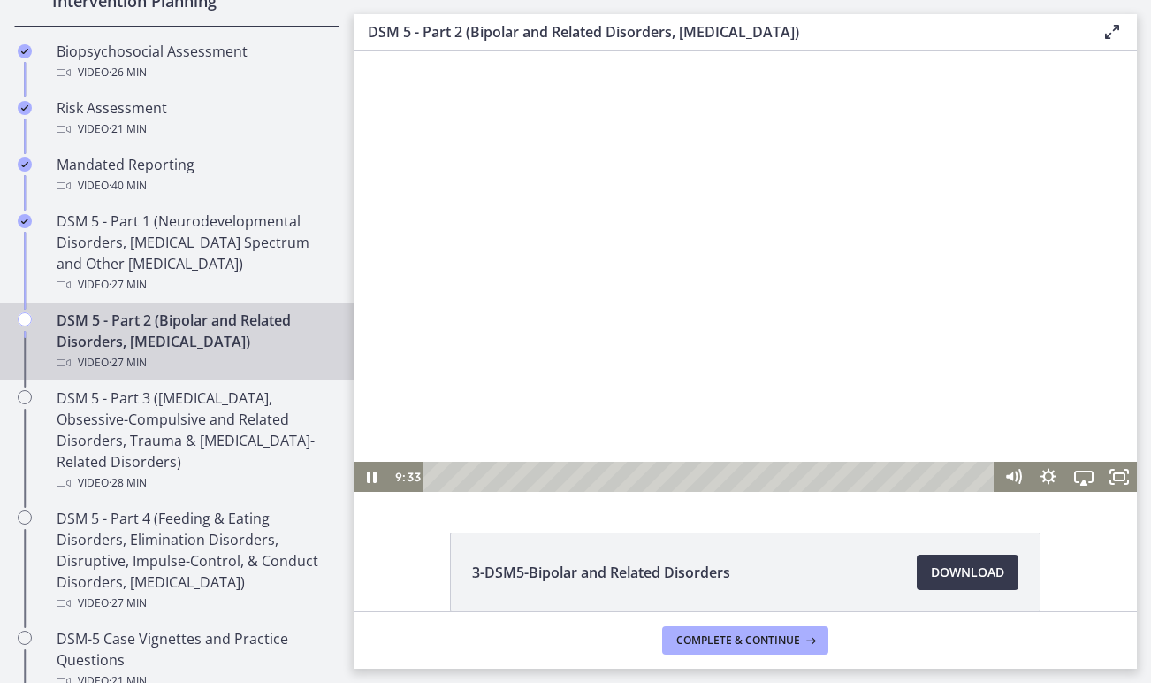
click at [999, 257] on div at bounding box center [746, 271] width 784 height 440
click at [720, 288] on div at bounding box center [746, 271] width 784 height 440
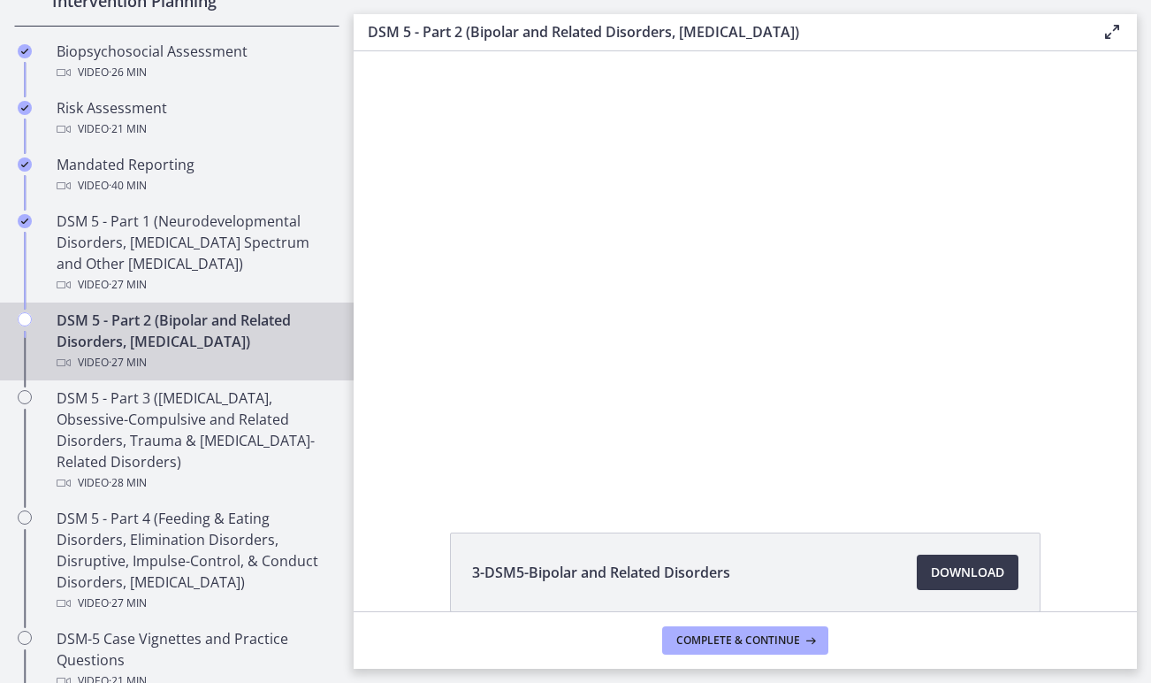
click at [1063, 541] on div "3-DSM5-Bipolar and Related Disorders Download Opens in a new window 4-DSM5-Depr…" at bounding box center [746, 657] width 784 height 251
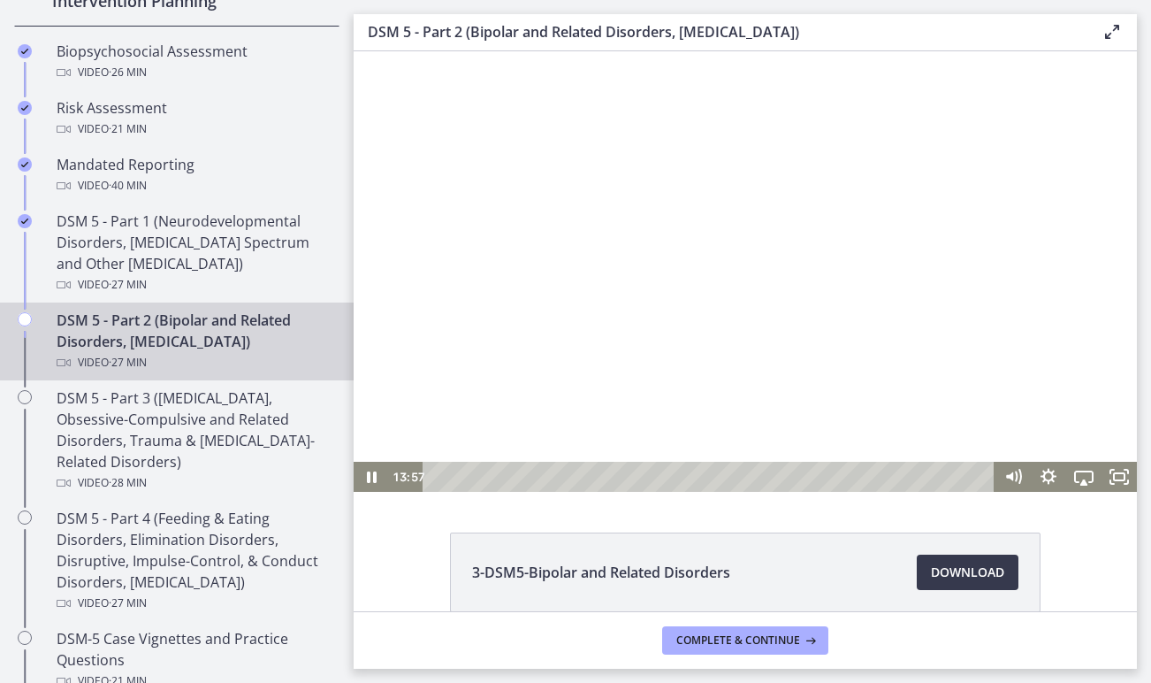
click at [854, 376] on div at bounding box center [746, 271] width 784 height 440
click at [902, 321] on div at bounding box center [746, 271] width 784 height 440
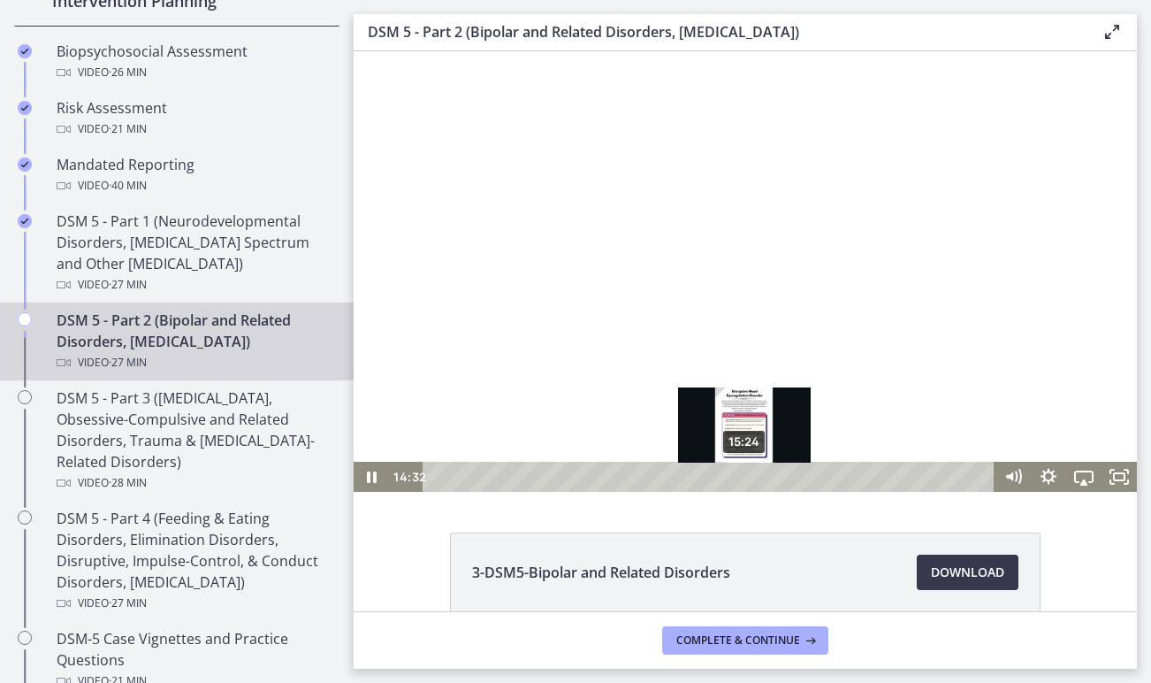
click at [737, 502] on div "3-DSM5-Bipolar and Related Disorders Download Opens in a new window 4-DSM5-Depr…" at bounding box center [746, 331] width 784 height 560
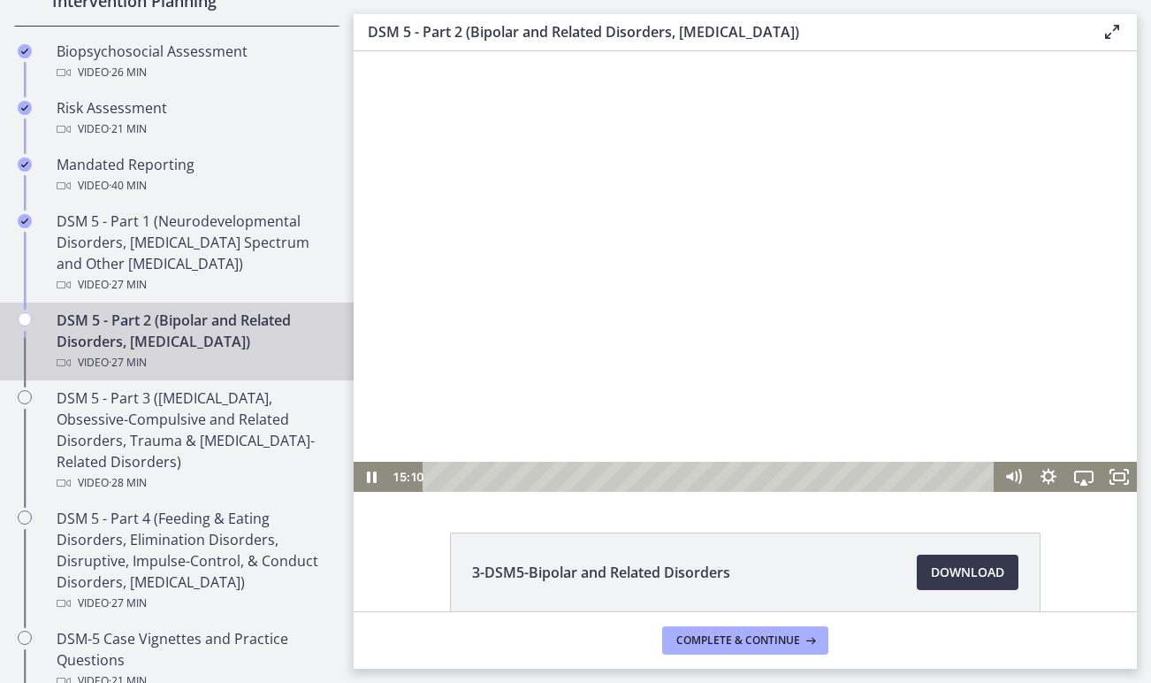
click at [772, 325] on div at bounding box center [746, 271] width 784 height 440
click at [373, 477] on icon "Play Video" at bounding box center [373, 477] width 11 height 15
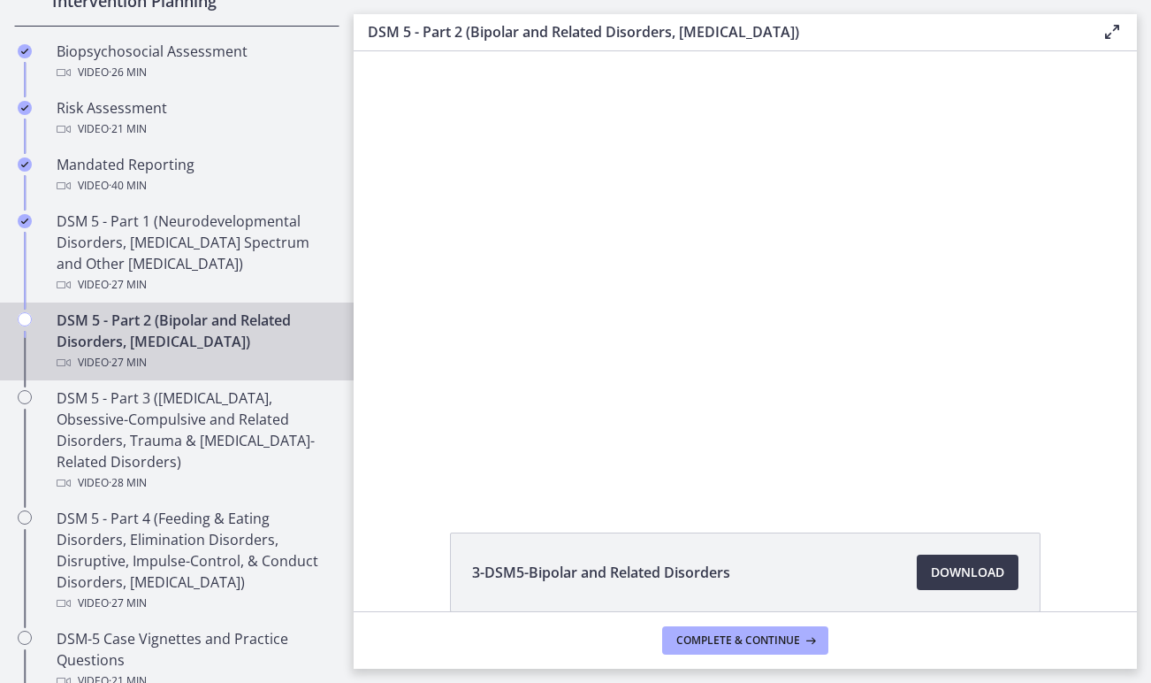
click at [385, 562] on div "3-DSM5-Bipolar and Related Disorders Download Opens in a new window 4-DSM5-Depr…" at bounding box center [746, 657] width 784 height 251
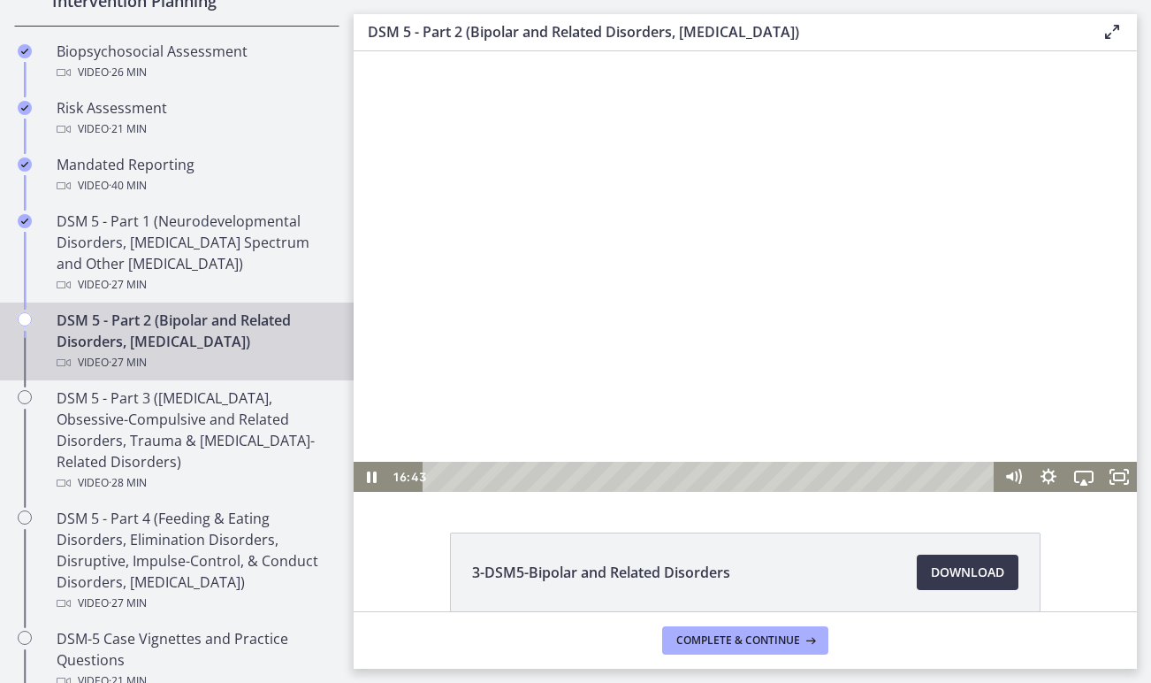
click at [805, 242] on div at bounding box center [746, 271] width 784 height 440
click at [809, 186] on div at bounding box center [746, 271] width 784 height 440
click at [1113, 474] on icon "Fullscreen" at bounding box center [1119, 477] width 35 height 30
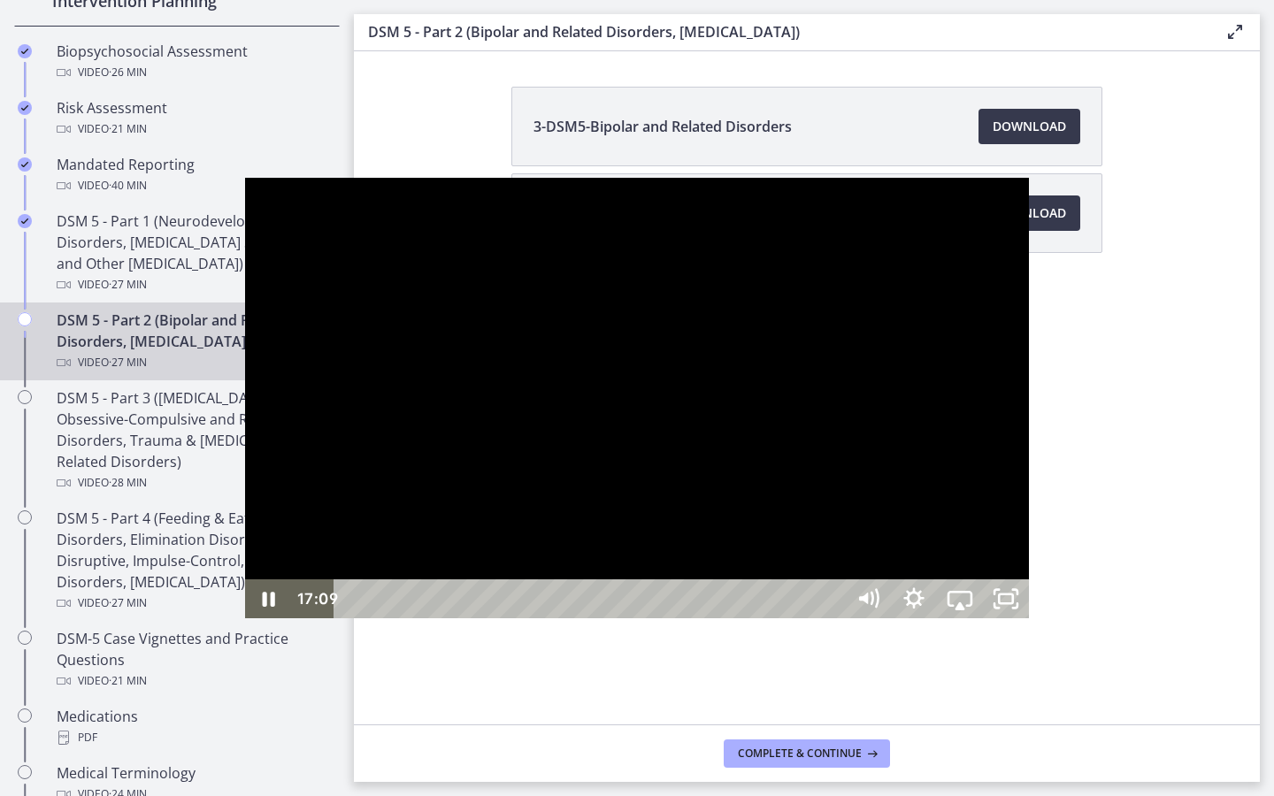
click at [886, 505] on div at bounding box center [637, 398] width 784 height 440
click at [247, 618] on icon "Play Video" at bounding box center [270, 598] width 46 height 39
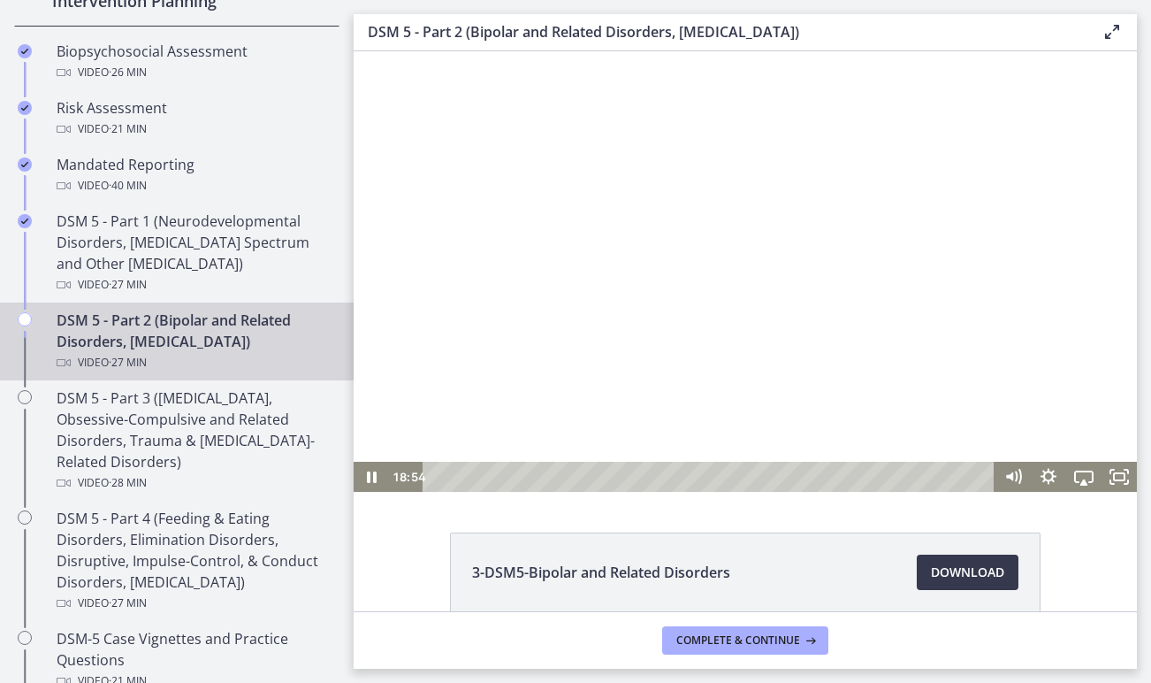
click at [495, 377] on div at bounding box center [746, 271] width 784 height 440
click at [510, 383] on div at bounding box center [746, 271] width 784 height 440
click at [801, 263] on div at bounding box center [746, 271] width 784 height 440
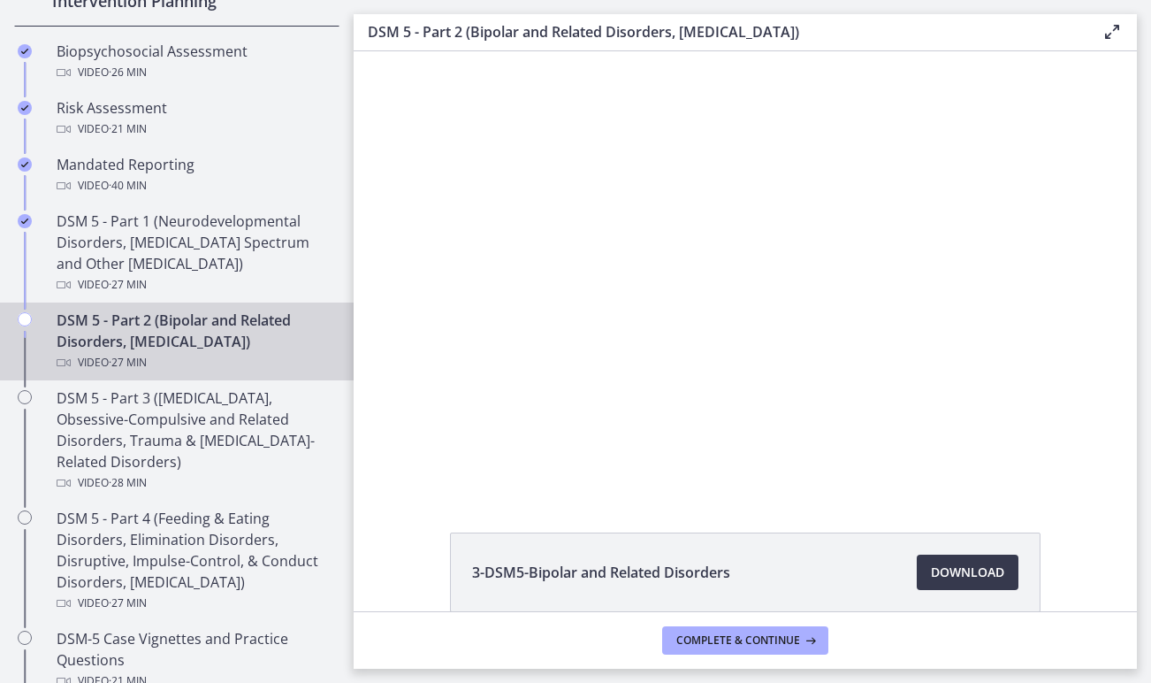
click at [385, 589] on div "3-DSM5-Bipolar and Related Disorders Download Opens in a new window 4-DSM5-Depr…" at bounding box center [746, 657] width 784 height 251
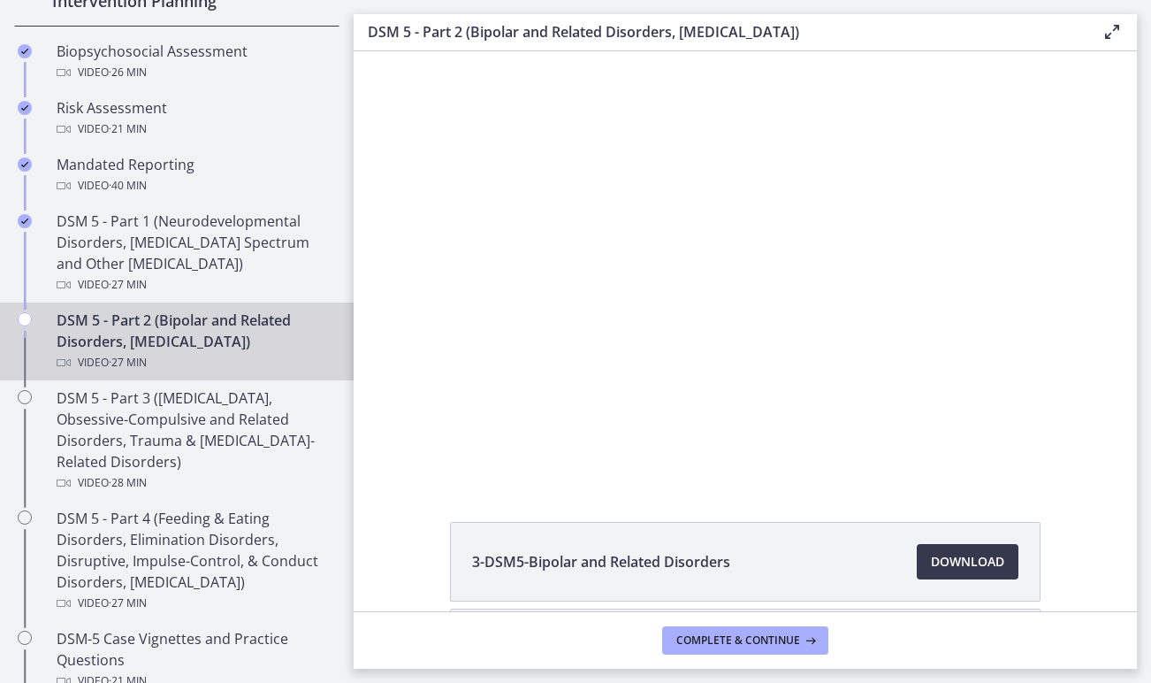
scroll to position [18, 0]
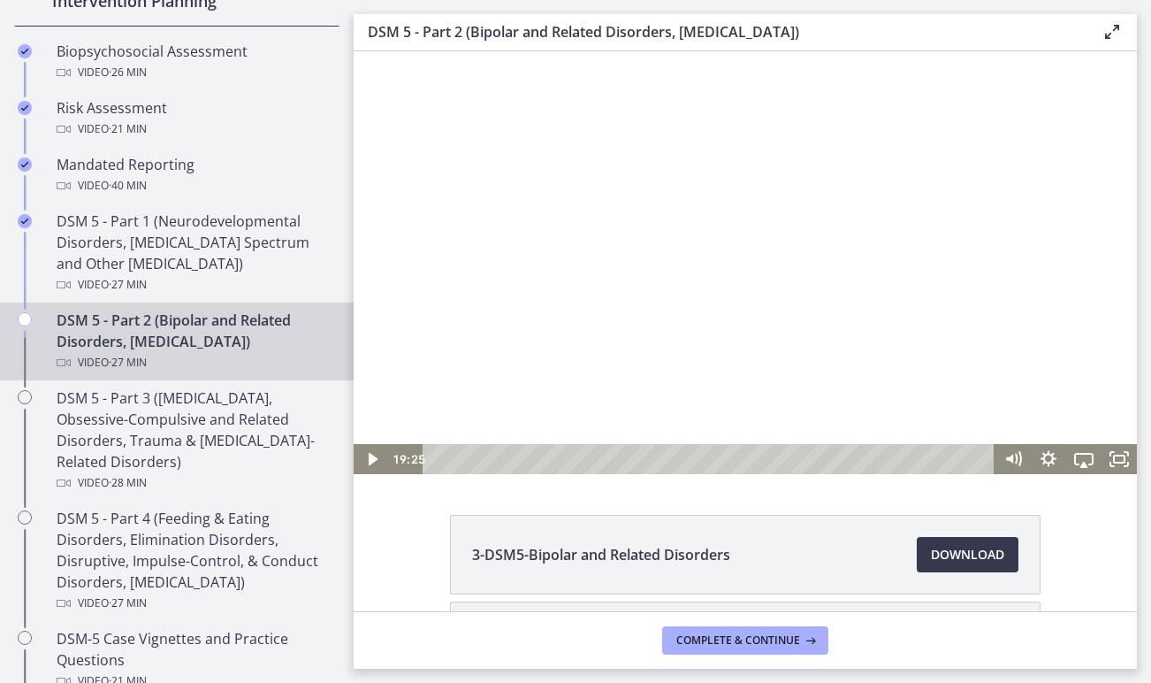
click at [624, 272] on div at bounding box center [746, 254] width 784 height 440
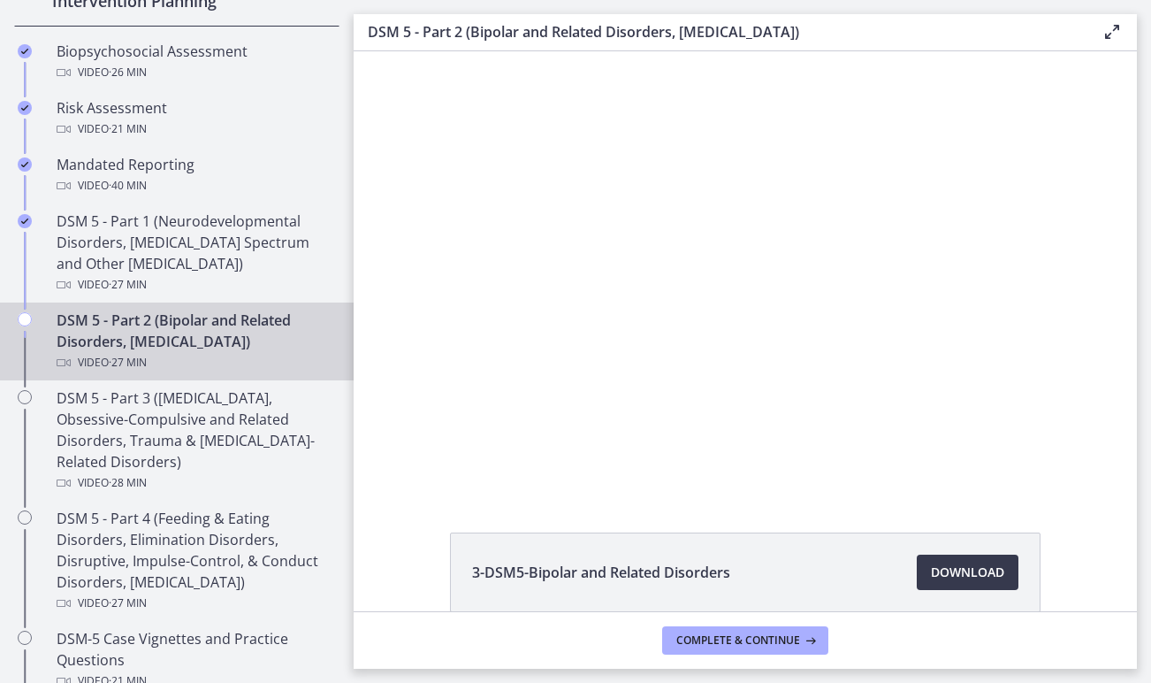
scroll to position [0, 0]
click at [378, 549] on div "3-DSM5-Bipolar and Related Disorders Download Opens in a new window 4-DSM5-Depr…" at bounding box center [746, 657] width 784 height 251
click at [419, 564] on div "3-DSM5-Bipolar and Related Disorders Download Opens in a new window 4-DSM5-Depr…" at bounding box center [746, 657] width 784 height 251
